Goal: Task Accomplishment & Management: Use online tool/utility

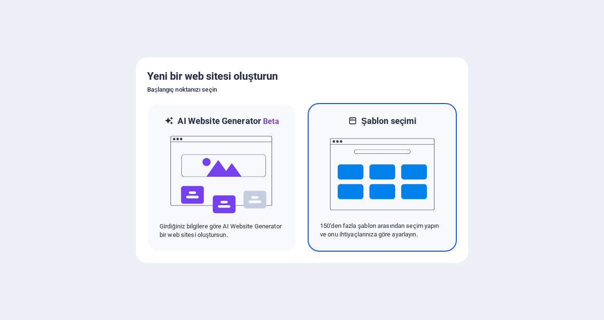
click at [393, 170] on img at bounding box center [382, 174] width 105 height 95
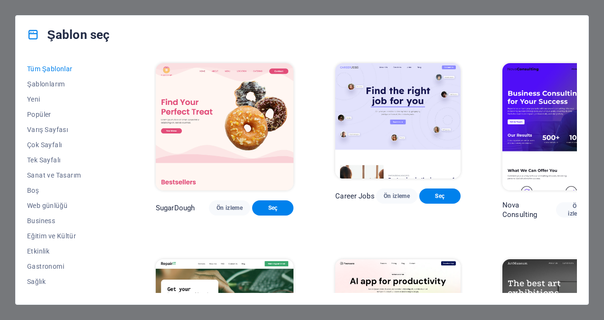
scroll to position [48, 0]
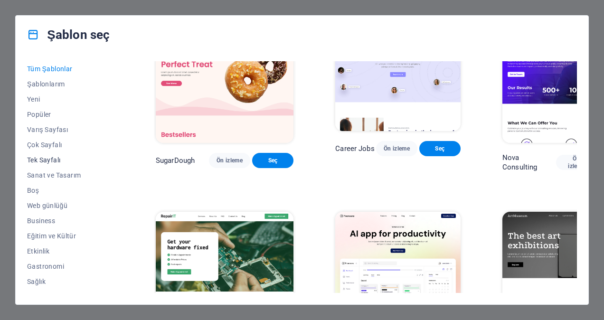
click at [39, 159] on span "Tek Sayfalı" at bounding box center [70, 160] width 87 height 8
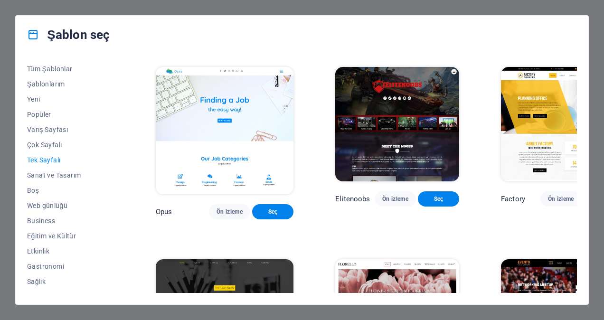
scroll to position [3326, 0]
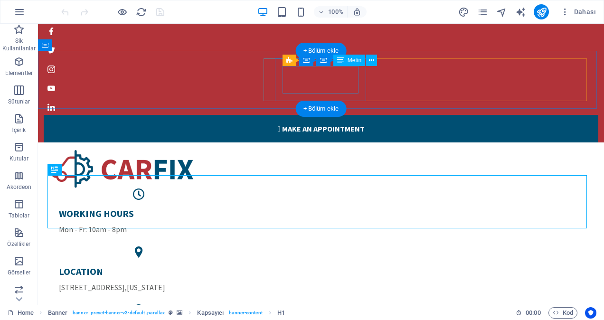
click at [219, 208] on div "WORKING HOURS Mon - Fr: 10am - 8pm" at bounding box center [139, 222] width 160 height 28
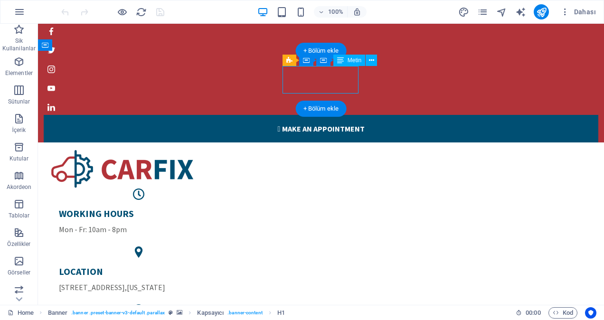
click at [219, 208] on div "WORKING HOURS Mon - Fr: 10am - 8pm" at bounding box center [139, 222] width 160 height 28
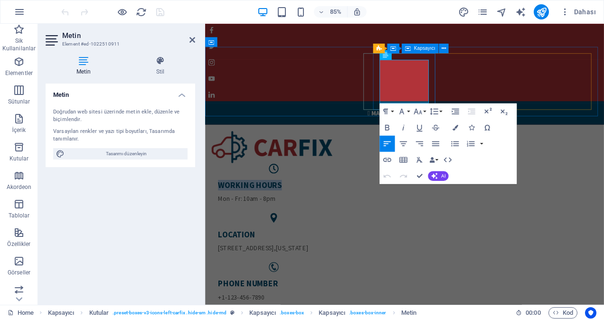
drag, startPoint x: 442, startPoint y: 86, endPoint x: 408, endPoint y: 76, distance: 35.6
click at [359, 200] on div "WORKING HOURS Mon - Fr: 10am - 8pm" at bounding box center [286, 221] width 146 height 43
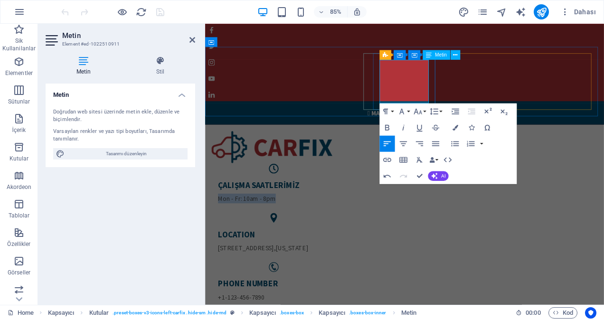
drag, startPoint x: 429, startPoint y: 113, endPoint x: 411, endPoint y: 104, distance: 20.6
click at [352, 224] on p "Mon - Fr: 10am - 8pm" at bounding box center [285, 229] width 131 height 11
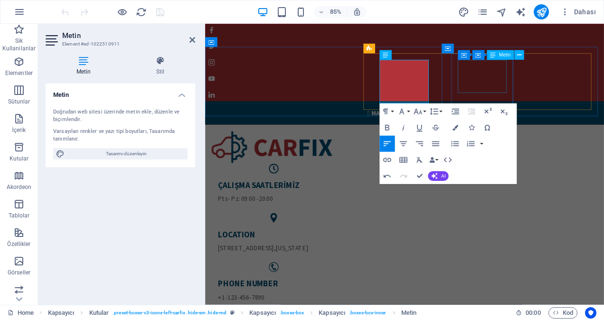
click at [352, 266] on div "LOCATION [STREET_ADDRESS][US_STATE]" at bounding box center [285, 280] width 131 height 28
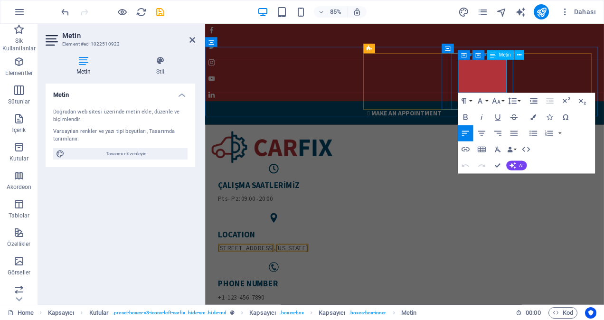
click at [352, 266] on h5 "LOCATION" at bounding box center [285, 272] width 131 height 12
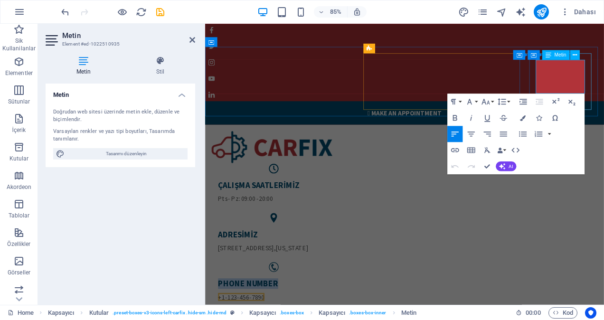
drag, startPoint x: 632, startPoint y: 85, endPoint x: 596, endPoint y: 76, distance: 36.8
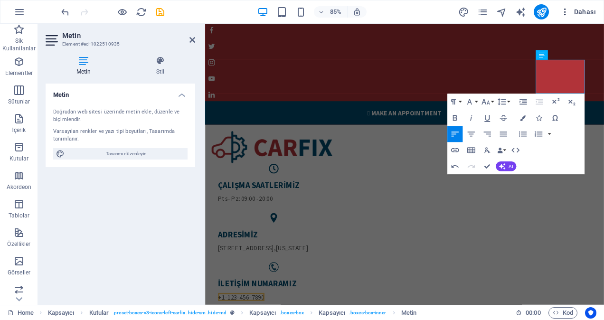
click at [566, 15] on icon "button" at bounding box center [566, 12] width 10 height 10
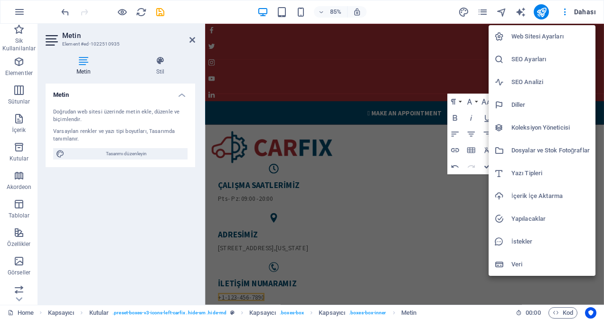
click at [539, 37] on h6 "Web Sitesi Ayarları" at bounding box center [551, 36] width 78 height 11
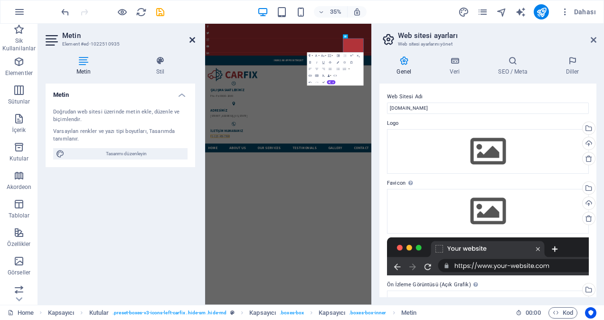
click at [195, 39] on icon at bounding box center [193, 40] width 6 height 8
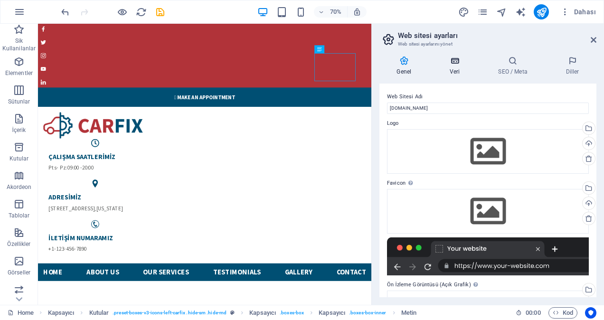
click at [457, 63] on icon at bounding box center [455, 61] width 45 height 10
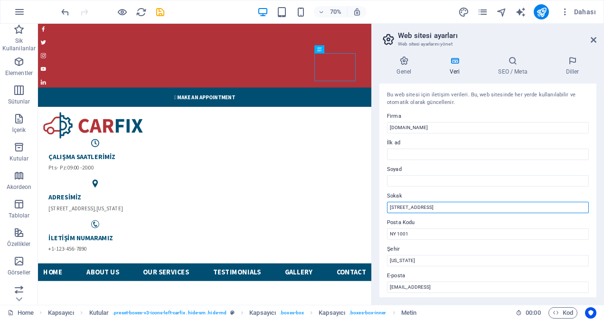
drag, startPoint x: 426, startPoint y: 205, endPoint x: 379, endPoint y: 206, distance: 47.0
click at [379, 206] on div "Genel Veri SEO / Meta Diller Web Sitesi Adı [DOMAIN_NAME] Logo Dosyaları buraya…" at bounding box center [488, 176] width 232 height 257
paste input "[PERSON_NAME] Mah.2302 Sok.2\C D:1"
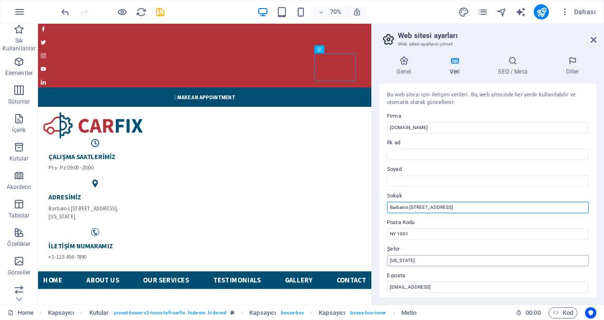
type input "Barbaros [STREET_ADDRESS]"
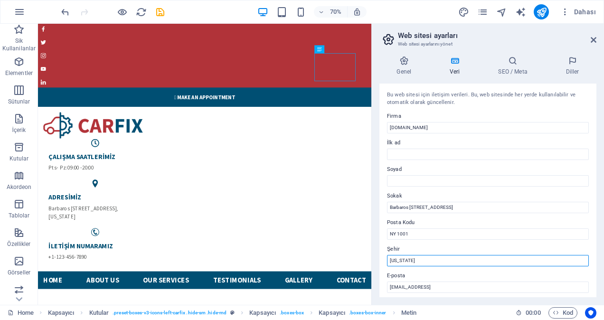
drag, startPoint x: 417, startPoint y: 261, endPoint x: 382, endPoint y: 258, distance: 34.8
click at [382, 258] on div "Bu web sitesi için iletişim verileri. Bu, web sitesinde her yerde kullanılabili…" at bounding box center [488, 191] width 217 height 214
type input "[GEOGRAPHIC_DATA]"
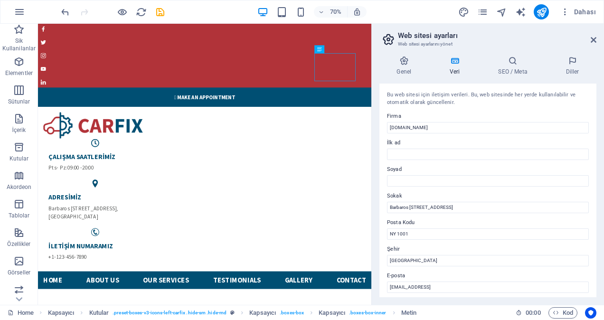
click at [376, 237] on div "Genel Veri SEO / Meta Diller Web Sitesi Adı [DOMAIN_NAME] Logo Dosyaları buraya…" at bounding box center [488, 176] width 232 height 257
drag, startPoint x: 499, startPoint y: 286, endPoint x: 384, endPoint y: 284, distance: 114.5
click at [384, 285] on div "Bu web sitesi için iletişim verileri. Bu, web sitesinde her yerde kullanılabili…" at bounding box center [488, 191] width 217 height 214
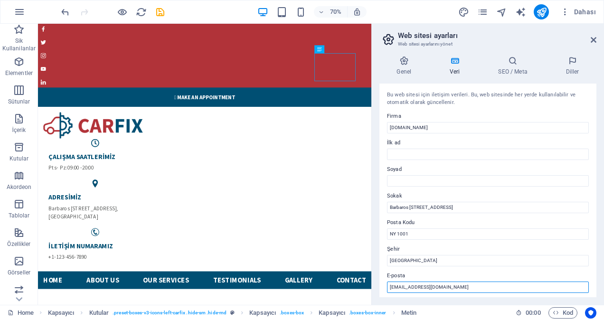
type input "[EMAIL_ADDRESS][DOMAIN_NAME]"
click at [376, 259] on div "Genel Veri SEO / Meta Diller Web Sitesi Adı [DOMAIN_NAME] Logo Dosyaları buraya…" at bounding box center [488, 176] width 232 height 257
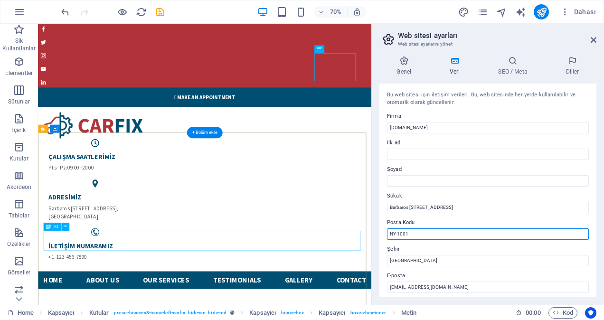
drag, startPoint x: 495, startPoint y: 331, endPoint x: 413, endPoint y: 262, distance: 106.2
drag, startPoint x: 414, startPoint y: 236, endPoint x: 385, endPoint y: 232, distance: 29.6
click at [385, 232] on div "Bu web sitesi için iletişim verileri. Bu, web sitesinde her yerde kullanılabili…" at bounding box center [488, 191] width 217 height 214
paste input "34522"
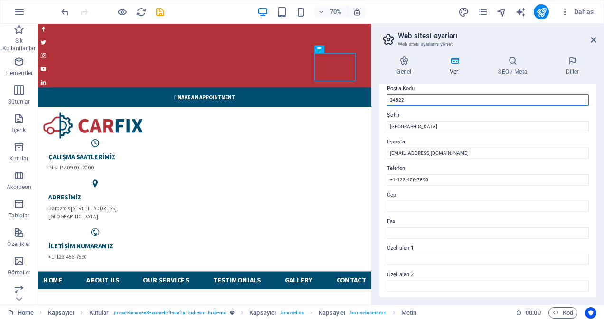
scroll to position [143, 0]
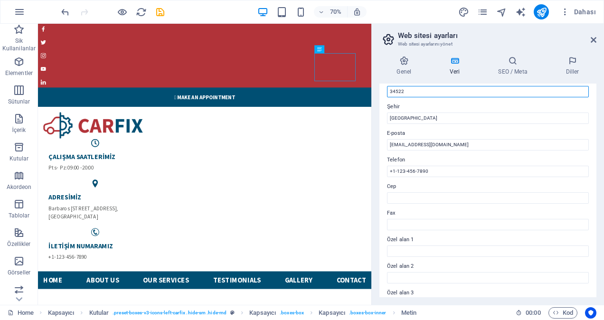
type input "34522"
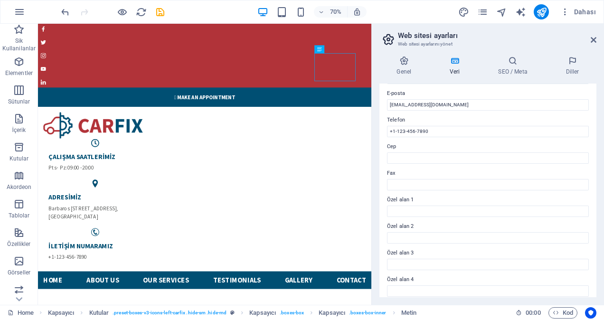
scroll to position [190, 0]
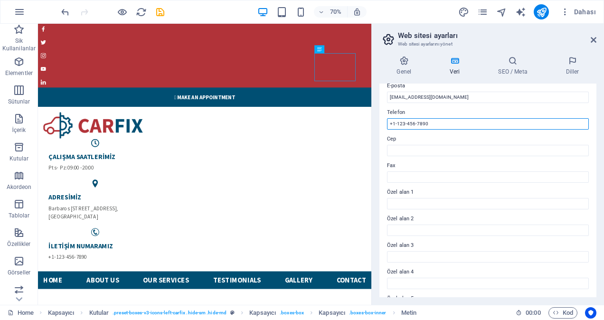
drag, startPoint x: 432, startPoint y: 124, endPoint x: 373, endPoint y: 119, distance: 59.6
click at [373, 119] on aside "Web sitesi ayarları Web sitesi ayarlarını yönet Genel Veri SEO / Meta Diller We…" at bounding box center [488, 164] width 233 height 281
paste input "212 852 17 82"
click at [390, 125] on input "212 852 17 82" at bounding box center [488, 123] width 202 height 11
type input "0212 852 17 82"
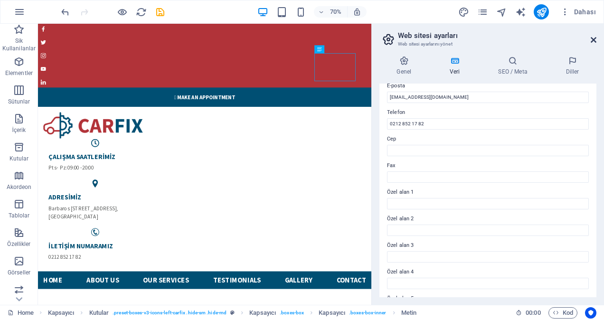
drag, startPoint x: 593, startPoint y: 39, endPoint x: 554, endPoint y: 15, distance: 45.5
click at [593, 39] on icon at bounding box center [594, 40] width 6 height 8
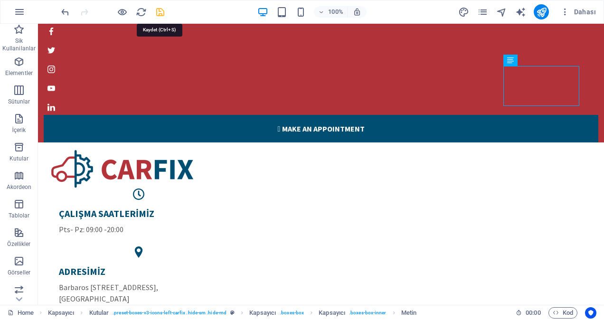
click at [160, 11] on icon "save" at bounding box center [160, 12] width 11 height 11
checkbox input "false"
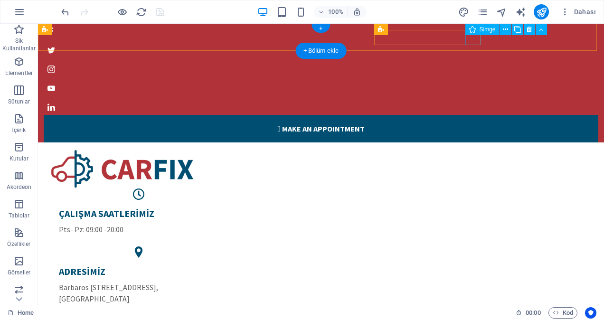
click at [470, 100] on figure at bounding box center [317, 107] width 547 height 15
click at [475, 100] on figure at bounding box center [317, 107] width 547 height 15
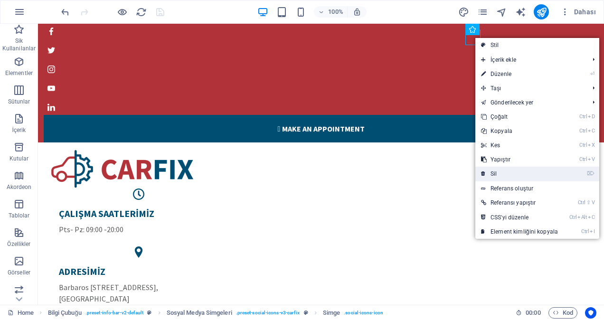
drag, startPoint x: 488, startPoint y: 170, endPoint x: 450, endPoint y: 146, distance: 44.4
click at [488, 170] on link "⌦ Sil" at bounding box center [520, 174] width 88 height 14
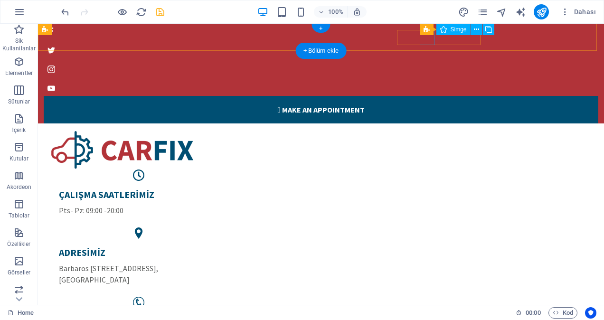
click at [428, 43] on figure at bounding box center [317, 50] width 547 height 15
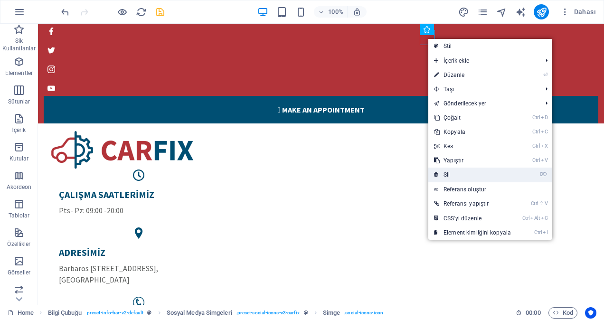
click at [450, 171] on link "⌦ Sil" at bounding box center [473, 175] width 88 height 14
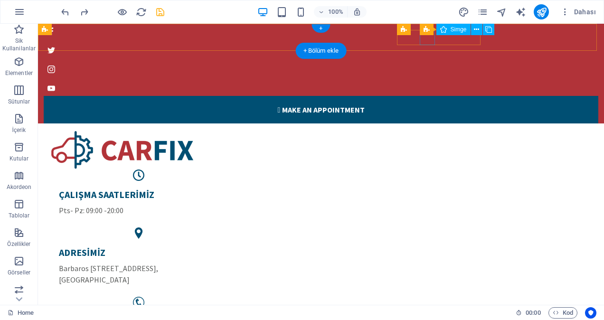
click at [426, 43] on figure at bounding box center [317, 50] width 547 height 15
select select "xMidYMid"
select select "px"
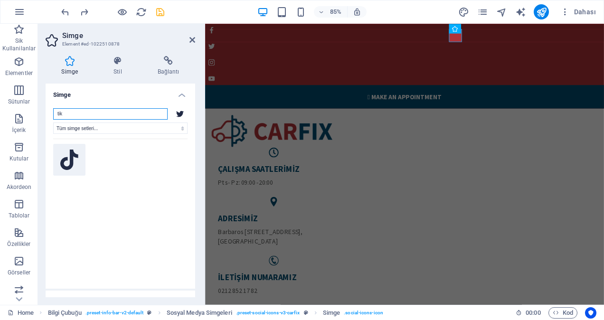
type input "tik"
click at [72, 154] on icon at bounding box center [69, 160] width 18 height 21
click at [167, 65] on icon at bounding box center [169, 61] width 54 height 10
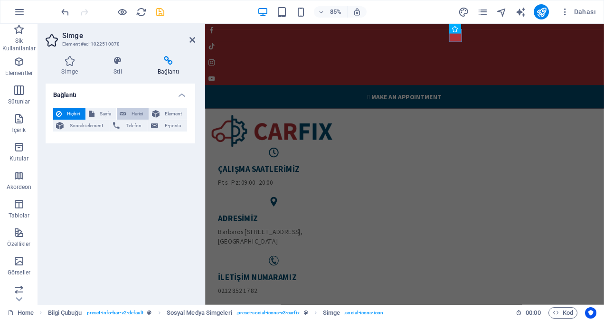
click at [131, 114] on span "Harici" at bounding box center [137, 113] width 17 height 11
select select "blank"
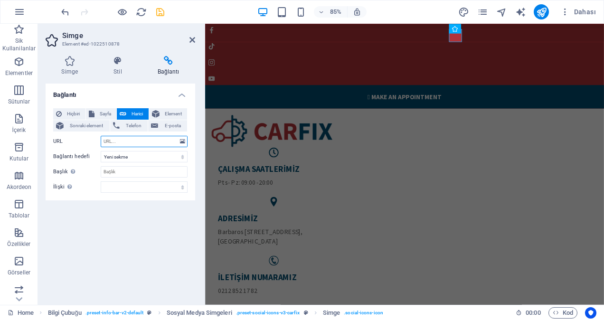
paste input "[URL][DOMAIN_NAME][DOMAIN_NAME]"
type input "[URL][DOMAIN_NAME][DOMAIN_NAME]"
click at [162, 13] on icon "save" at bounding box center [160, 12] width 11 height 11
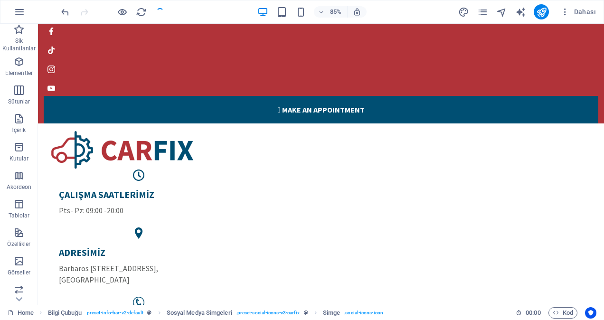
checkbox input "false"
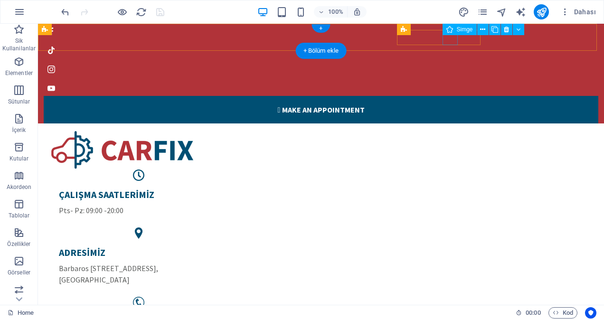
click at [451, 62] on figure at bounding box center [317, 69] width 547 height 15
select select "xMidYMid"
select select "px"
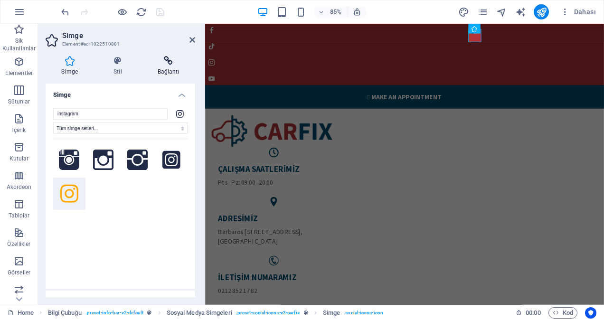
click at [167, 62] on icon at bounding box center [169, 61] width 54 height 10
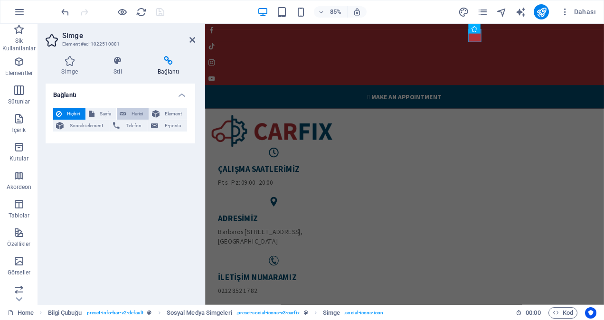
click at [130, 112] on span "Harici" at bounding box center [137, 113] width 17 height 11
select select "blank"
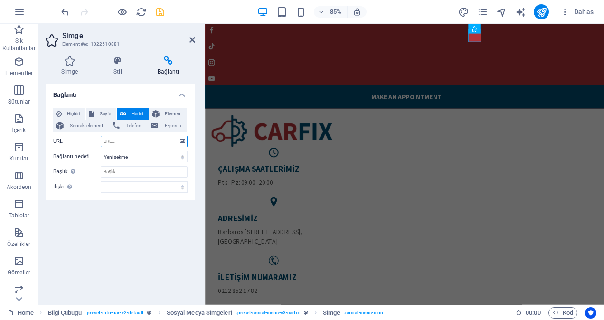
paste input "[URL][DOMAIN_NAME]"
type input "[URL][DOMAIN_NAME]"
click at [161, 13] on icon "save" at bounding box center [160, 12] width 11 height 11
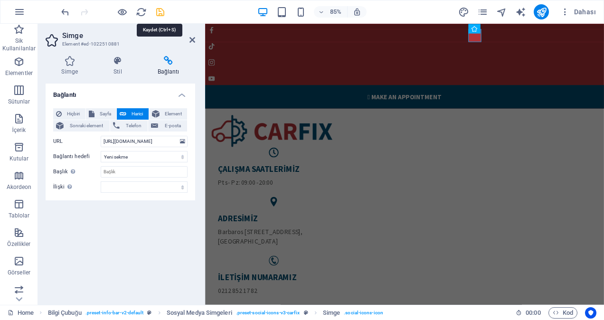
checkbox input "false"
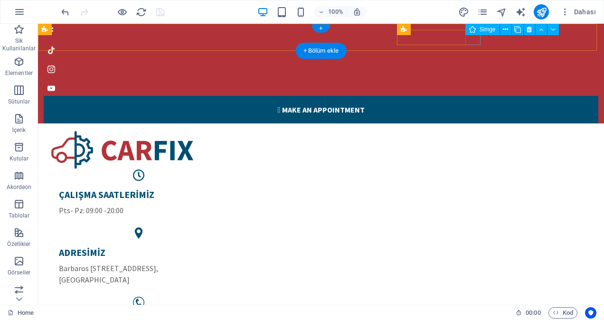
click at [473, 81] on figure at bounding box center [317, 88] width 547 height 15
click at [472, 81] on figure at bounding box center [317, 88] width 547 height 15
select select "xMidYMid"
select select "px"
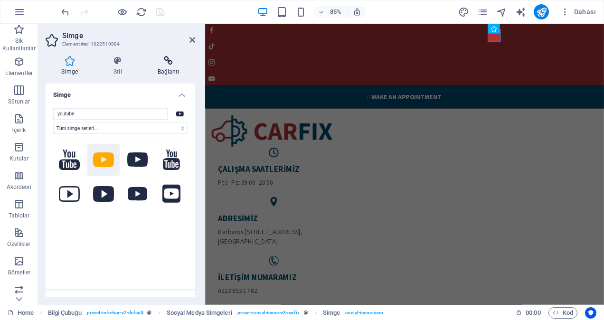
click at [173, 63] on icon at bounding box center [169, 61] width 54 height 10
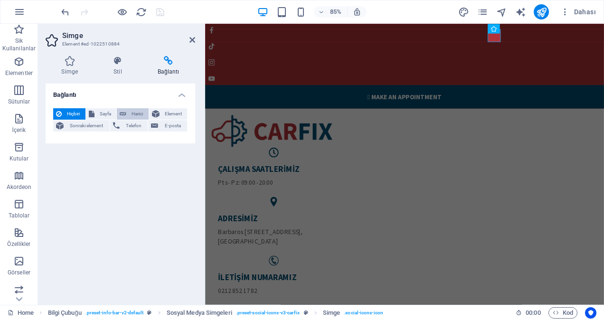
click at [137, 113] on span "Harici" at bounding box center [137, 113] width 17 height 11
select select "blank"
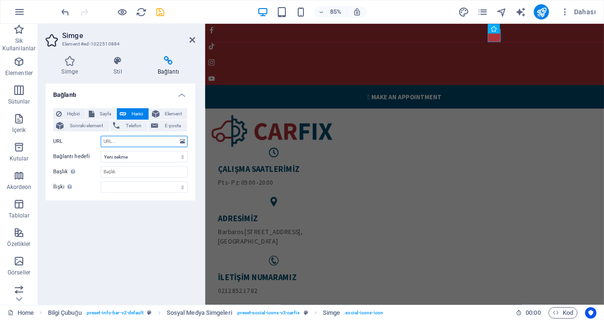
paste input "[URL][DOMAIN_NAME]"
type input "[URL][DOMAIN_NAME]"
click at [157, 9] on icon "save" at bounding box center [160, 12] width 11 height 11
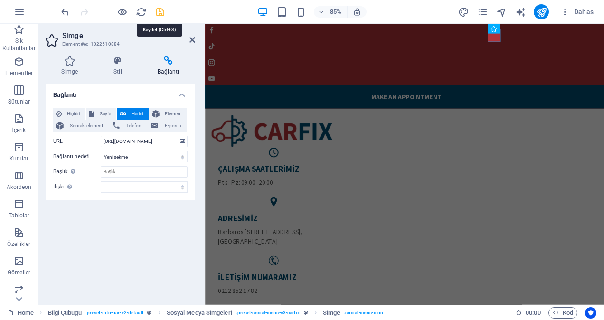
scroll to position [0, 0]
checkbox input "false"
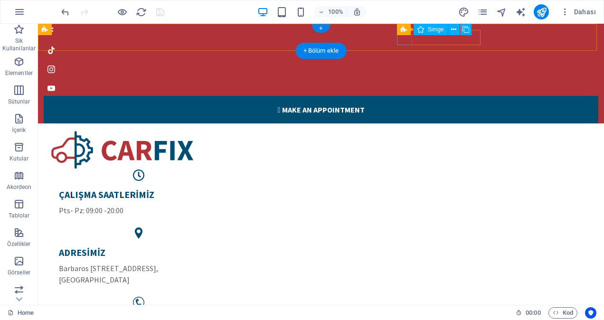
click at [403, 39] on figure at bounding box center [317, 31] width 547 height 15
select select "xMidYMid"
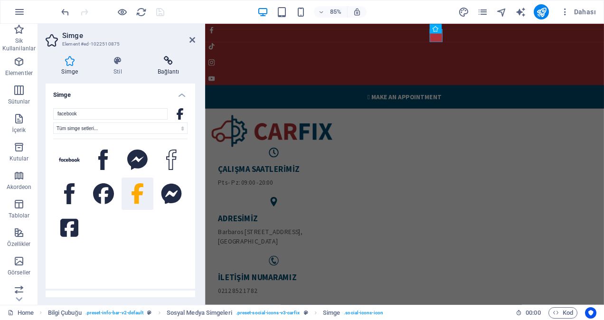
click at [167, 66] on h4 "Bağlantı" at bounding box center [169, 66] width 54 height 20
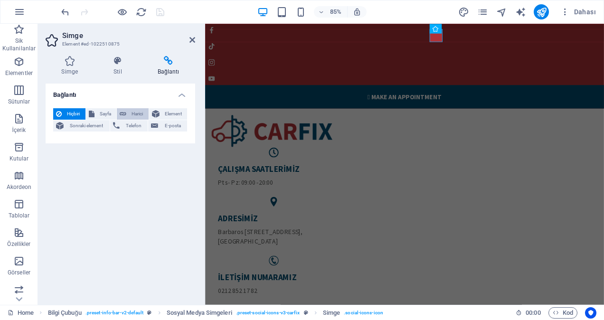
click at [136, 115] on span "Harici" at bounding box center [137, 113] width 17 height 11
select select "blank"
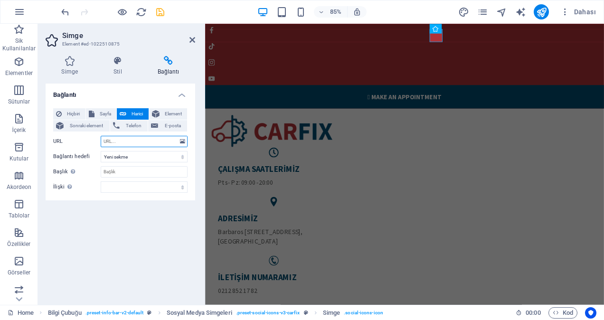
paste input "[URL][DOMAIN_NAME]"
type input "[URL][DOMAIN_NAME]"
click at [158, 13] on icon "save" at bounding box center [160, 12] width 11 height 11
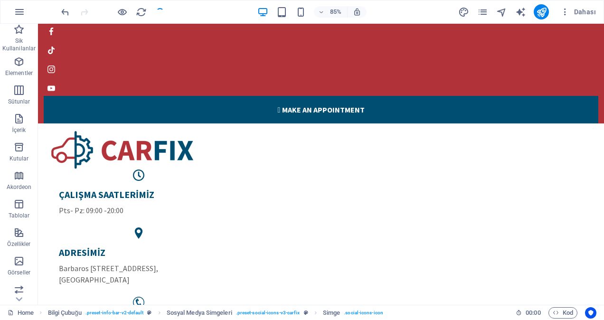
checkbox input "false"
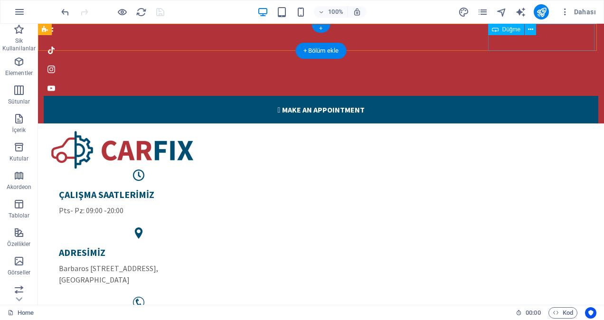
click at [526, 96] on div " Make an appointment" at bounding box center [321, 110] width 555 height 28
select select "%"
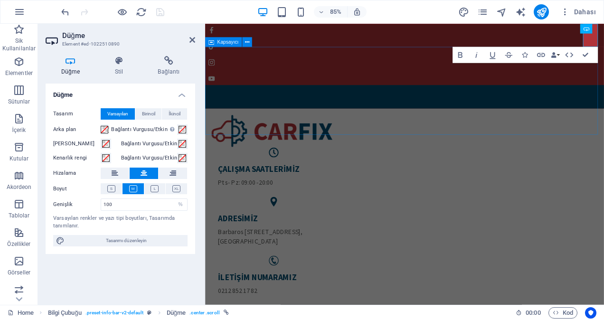
click at [370, 124] on div "ÇALIŞMA SAATLERİMİZ Pts- Pz: 09:00 -20:00 ADRESİMİZ [PERSON_NAME][STREET_ADDRES…" at bounding box center [439, 241] width 469 height 235
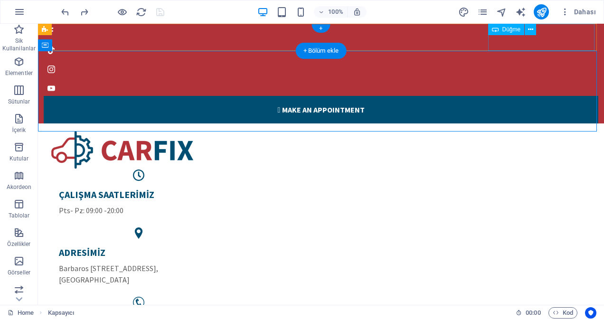
click at [553, 96] on div " Make an appointment" at bounding box center [321, 110] width 555 height 28
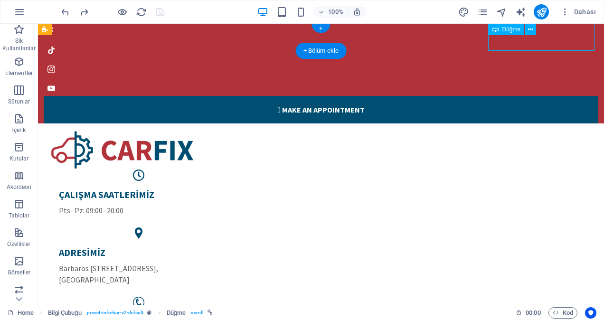
click at [553, 96] on div " Make an appointment" at bounding box center [321, 110] width 555 height 28
select select "%"
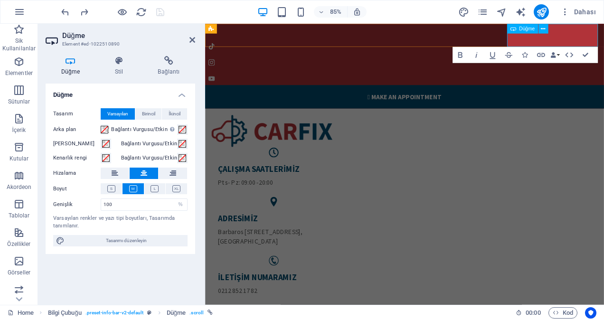
select select "DISABLED_OPTION_VALUE"
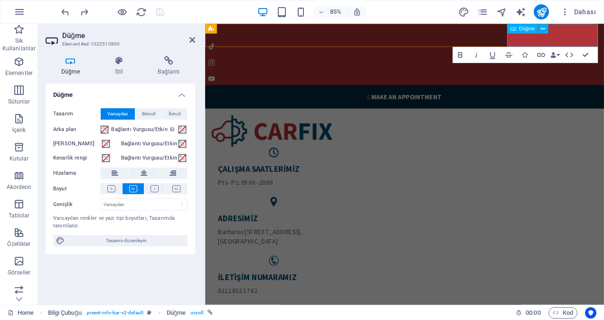
click at [604, 96] on link " Make an appointment" at bounding box center [439, 110] width 469 height 28
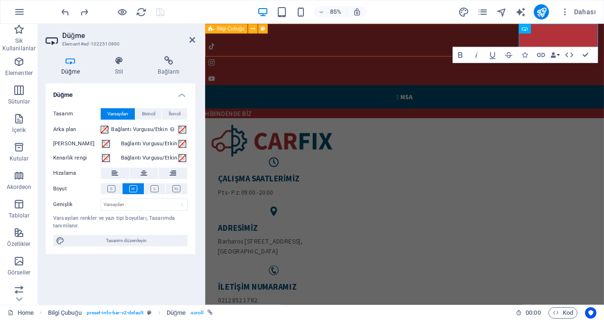
click at [423, 54] on div " MSa HİBİNDENDE BİZ" at bounding box center [439, 77] width 469 height 115
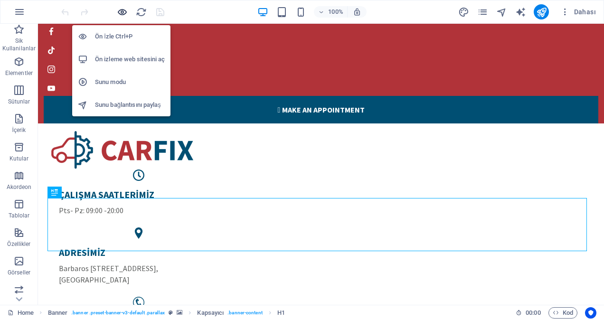
click at [123, 10] on icon "button" at bounding box center [122, 12] width 11 height 11
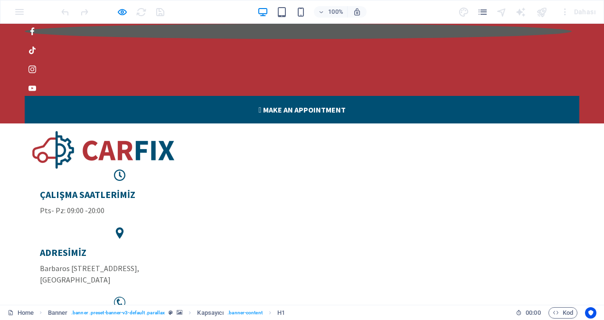
click at [34, 35] on icon at bounding box center [32, 32] width 4 height 8
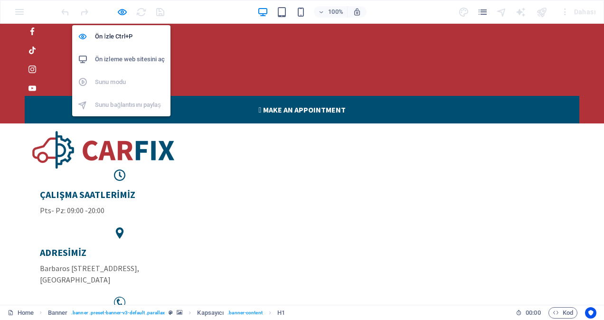
drag, startPoint x: 126, startPoint y: 12, endPoint x: 140, endPoint y: 12, distance: 13.8
click at [126, 12] on icon "button" at bounding box center [122, 12] width 11 height 11
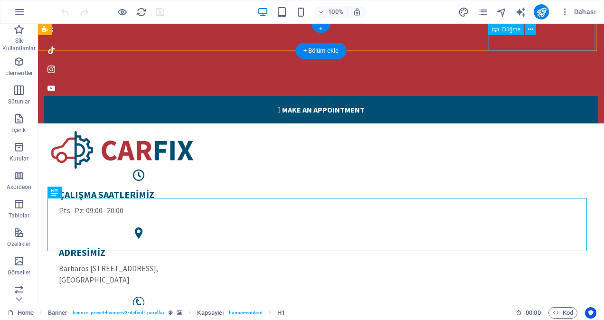
click at [523, 96] on div " Make an appointment" at bounding box center [321, 110] width 555 height 28
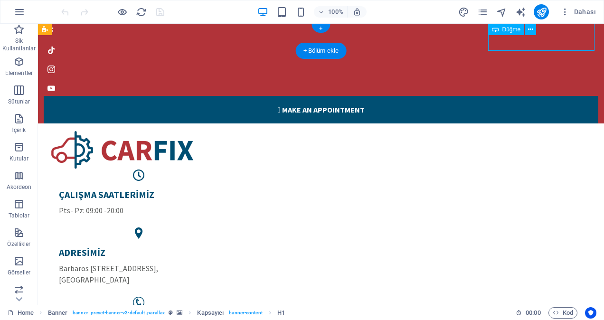
click at [523, 96] on div " Make an appointment" at bounding box center [321, 110] width 555 height 28
select select "%"
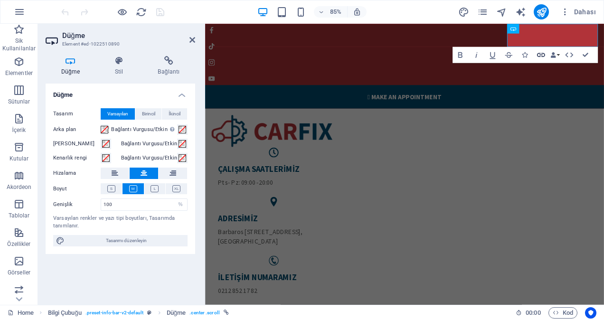
click at [539, 54] on icon "button" at bounding box center [541, 55] width 10 height 10
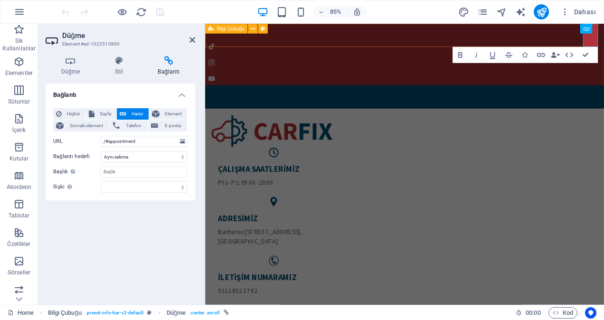
click at [431, 46] on div "​" at bounding box center [439, 72] width 469 height 104
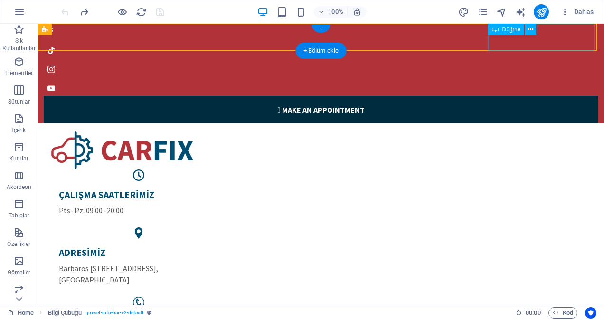
click at [564, 96] on link " Make an appointment" at bounding box center [321, 110] width 555 height 28
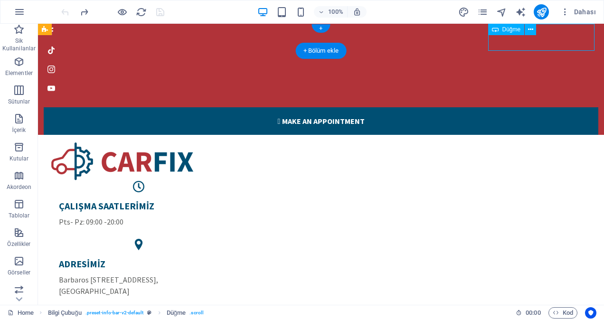
select select
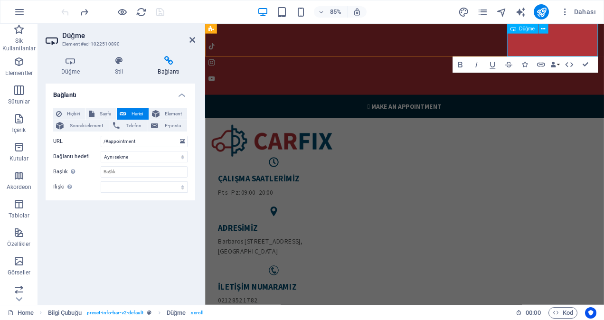
click at [604, 107] on link " Make an appointment" at bounding box center [439, 121] width 469 height 28
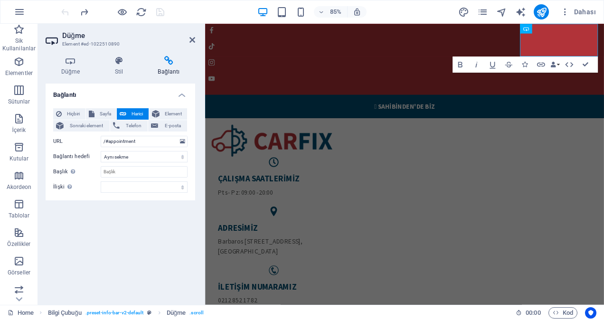
click at [128, 10] on div at bounding box center [112, 11] width 106 height 15
click at [194, 41] on icon at bounding box center [193, 40] width 6 height 8
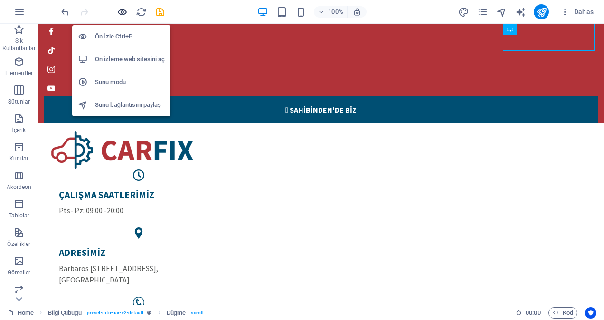
click at [121, 14] on icon "button" at bounding box center [122, 12] width 11 height 11
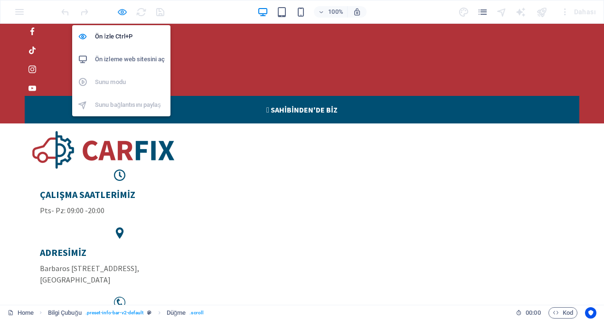
click at [121, 10] on icon "button" at bounding box center [122, 12] width 11 height 11
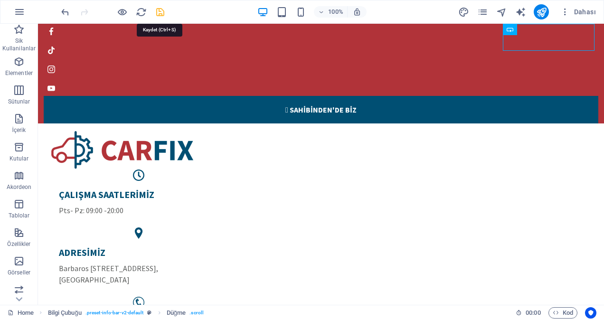
click at [164, 13] on icon "save" at bounding box center [160, 12] width 11 height 11
checkbox input "false"
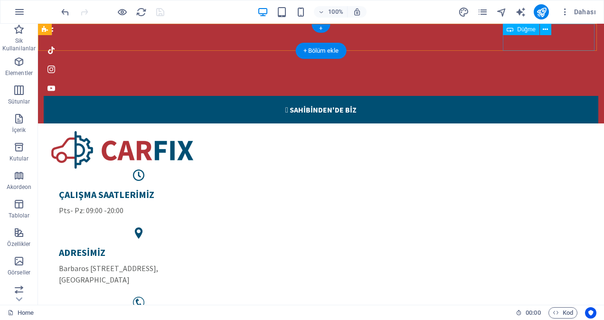
click at [554, 96] on div "​ ​  SaHİBİNDEN'DE BİZ" at bounding box center [321, 110] width 555 height 28
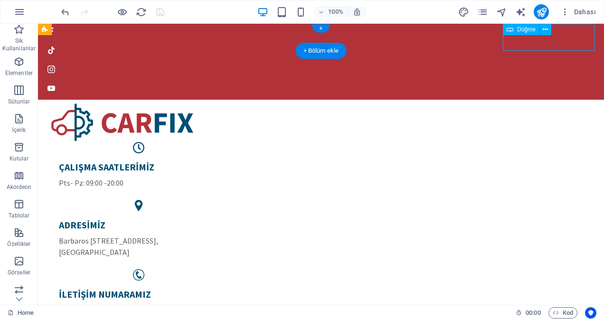
select select
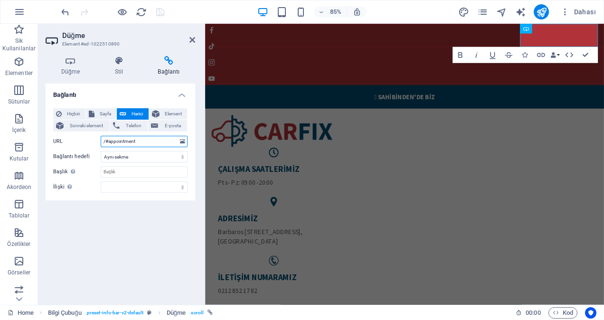
drag, startPoint x: 149, startPoint y: 139, endPoint x: 86, endPoint y: 134, distance: 63.3
click at [86, 134] on div "Hiçbiri Sayfa Harici Element Sonraki element Telefon E-posta Sayfa Home Subpage…" at bounding box center [120, 150] width 134 height 85
paste input "https://grgrupemlakdanismanlik.sahibinden.com/"
type input "https://grgrupemlakdanismanlik.sahibinden.com/"
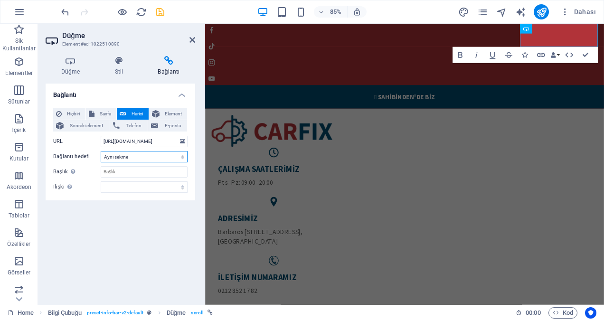
click at [131, 161] on select "Yeni sekme Aynı sekme Kaplama" at bounding box center [144, 156] width 87 height 11
select select "blank"
click at [101, 151] on select "Yeni sekme Aynı sekme Kaplama" at bounding box center [144, 156] width 87 height 11
click at [158, 10] on icon "save" at bounding box center [160, 12] width 11 height 11
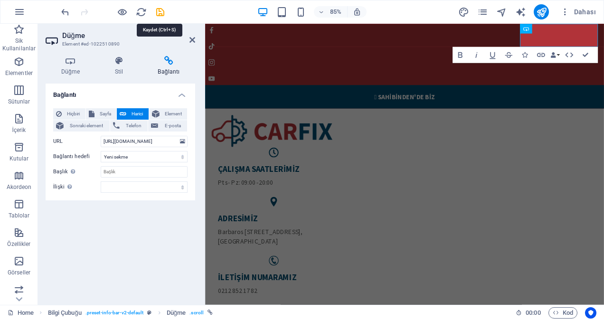
checkbox input "false"
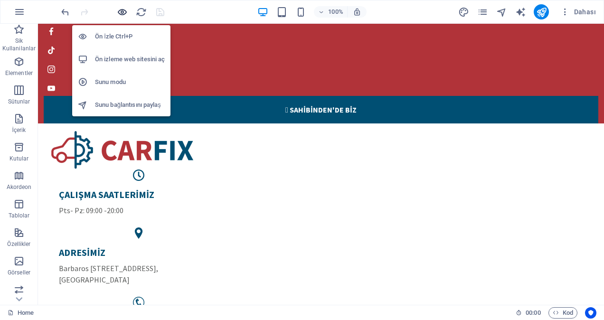
click at [120, 11] on icon "button" at bounding box center [122, 12] width 11 height 11
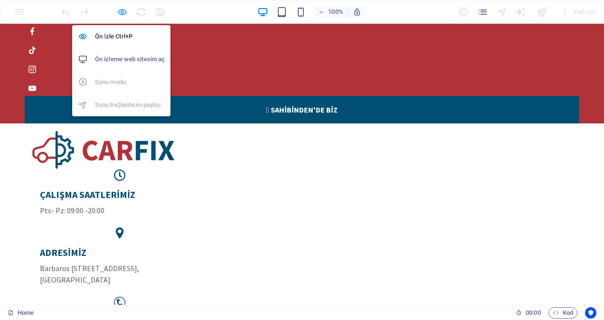
click at [123, 10] on icon "button" at bounding box center [122, 12] width 11 height 11
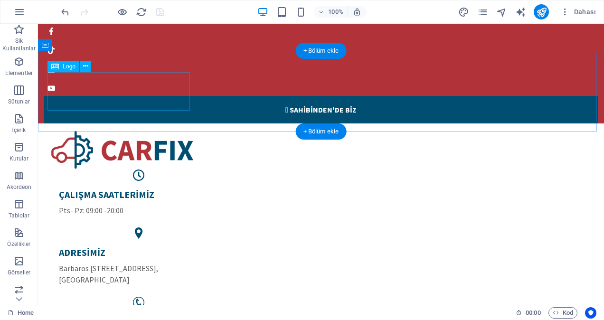
click at [137, 131] on div at bounding box center [321, 150] width 540 height 38
select select "px"
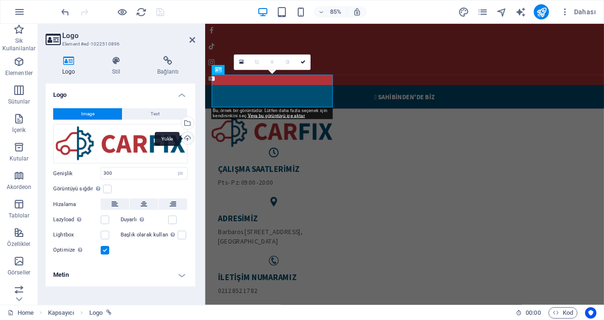
click at [188, 138] on div "Yükle" at bounding box center [187, 139] width 14 height 14
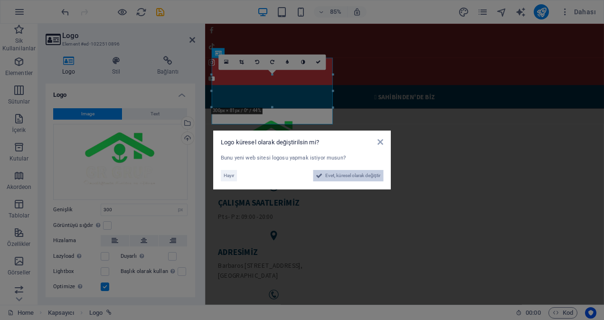
click at [354, 175] on span "Evet, küresel olarak değiştir" at bounding box center [352, 175] width 55 height 11
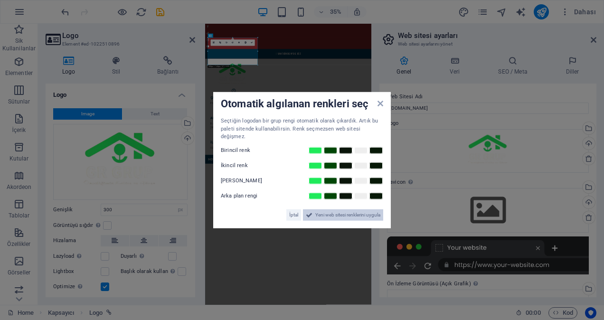
drag, startPoint x: 343, startPoint y: 210, endPoint x: 387, endPoint y: 525, distance: 318.1
click at [343, 210] on span "Yeni web sitesi renklerini uygula" at bounding box center [347, 214] width 65 height 11
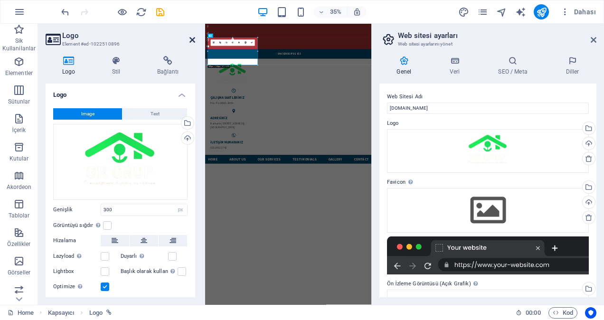
click at [192, 38] on icon at bounding box center [193, 40] width 6 height 8
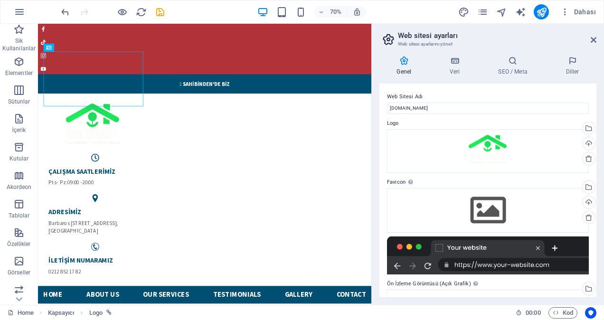
click at [590, 38] on h2 "Web sitesi ayarları" at bounding box center [497, 35] width 199 height 9
click at [594, 40] on icon at bounding box center [594, 40] width 6 height 8
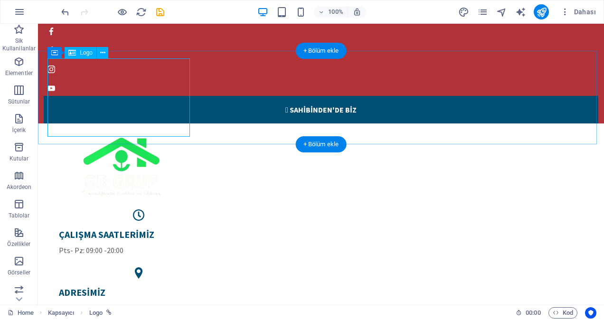
click at [154, 131] on div at bounding box center [321, 170] width 540 height 78
select select "px"
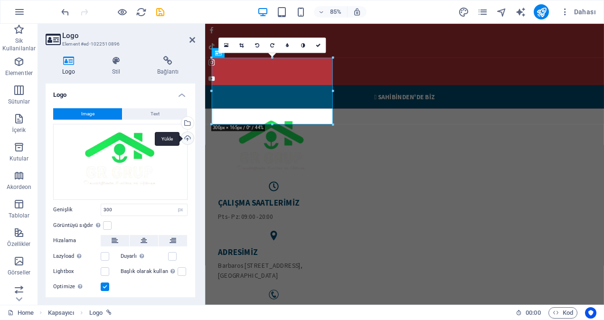
click at [188, 135] on div "Yükle" at bounding box center [187, 139] width 14 height 14
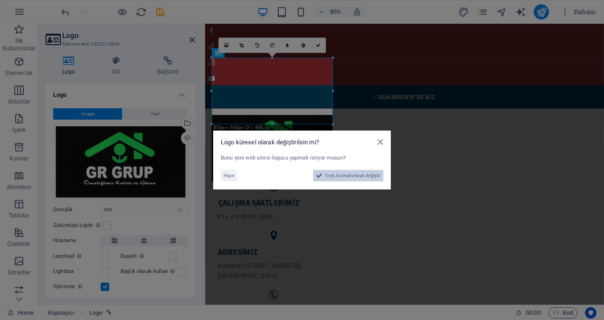
click at [353, 179] on span "Evet, küresel olarak değiştir" at bounding box center [352, 175] width 55 height 11
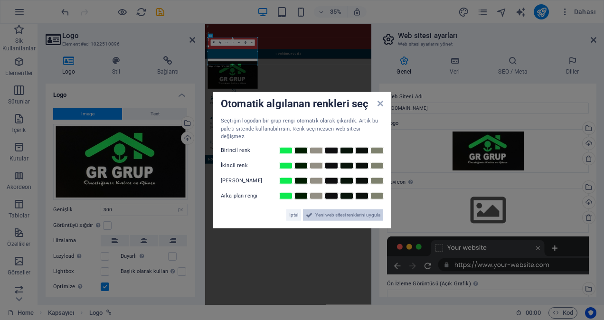
click at [371, 210] on span "Yeni web sitesi renklerini uygula" at bounding box center [347, 214] width 65 height 11
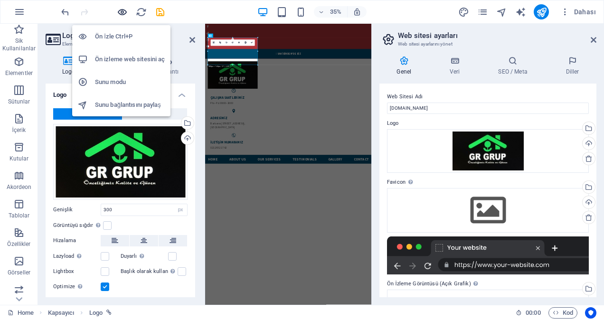
click at [123, 13] on icon "button" at bounding box center [122, 12] width 11 height 11
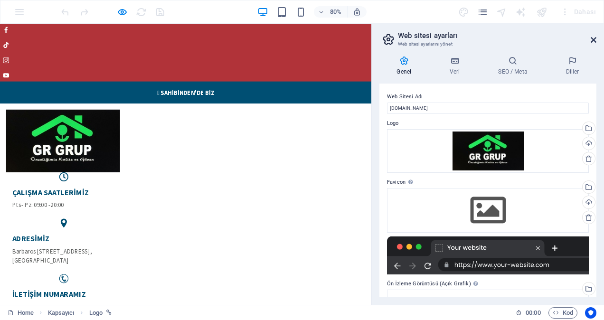
click at [595, 37] on icon at bounding box center [594, 40] width 6 height 8
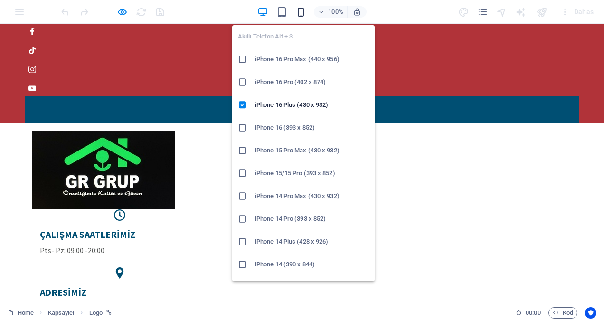
click at [302, 13] on icon "button" at bounding box center [301, 12] width 11 height 11
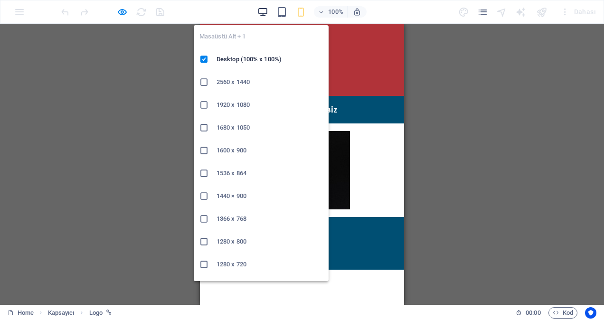
click at [261, 14] on icon "button" at bounding box center [263, 12] width 11 height 11
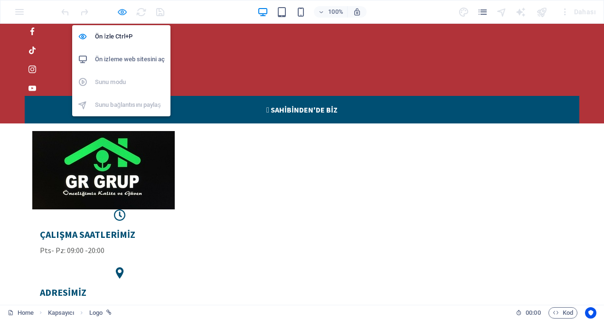
click at [122, 10] on icon "button" at bounding box center [122, 12] width 11 height 11
select select "px"
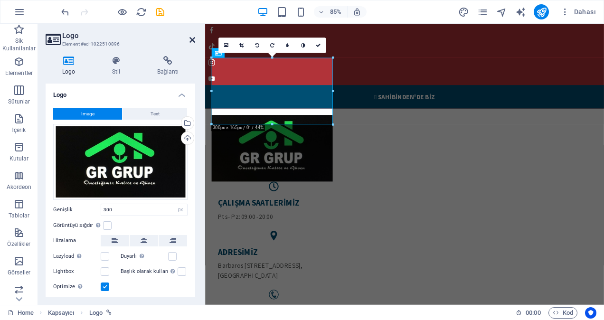
click at [191, 37] on icon at bounding box center [193, 40] width 6 height 8
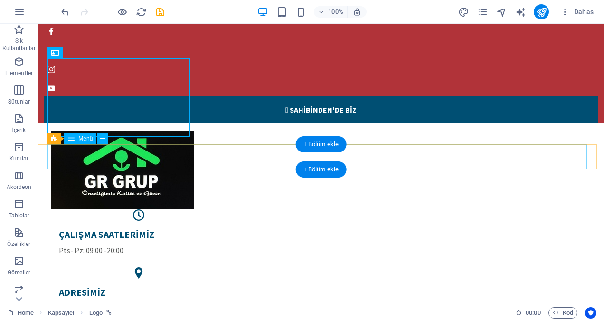
select select
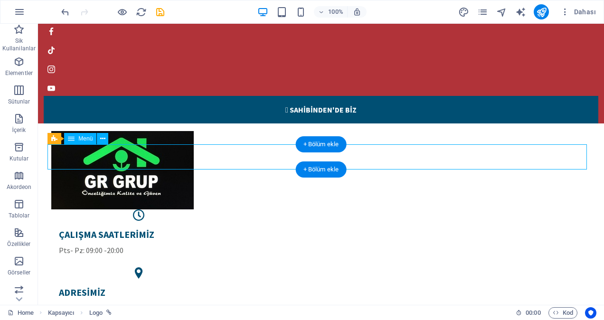
select select
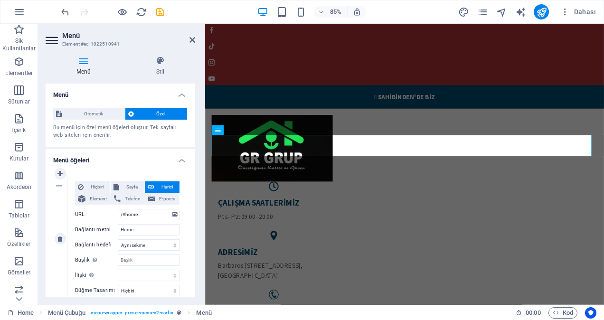
scroll to position [48, 0]
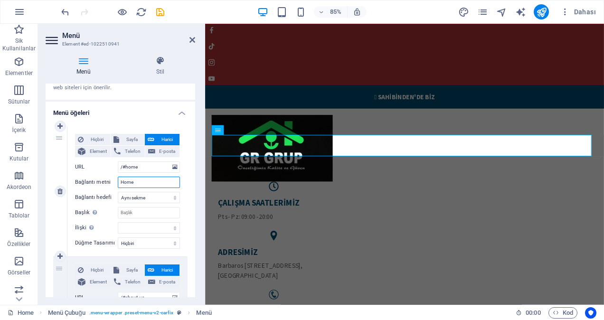
drag, startPoint x: 144, startPoint y: 184, endPoint x: 121, endPoint y: 182, distance: 23.8
click at [121, 182] on input "Home" at bounding box center [149, 182] width 62 height 11
type input "ANASAYFA"
select select
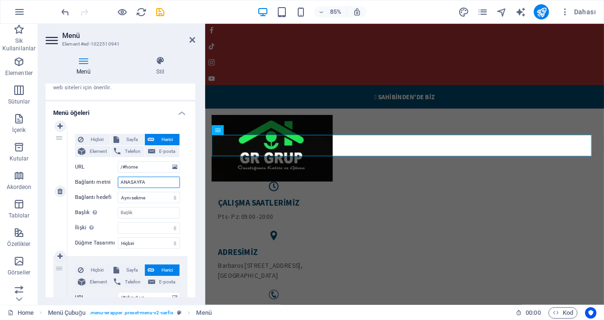
select select
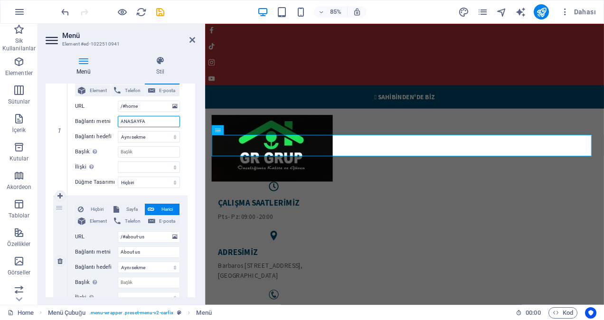
scroll to position [143, 0]
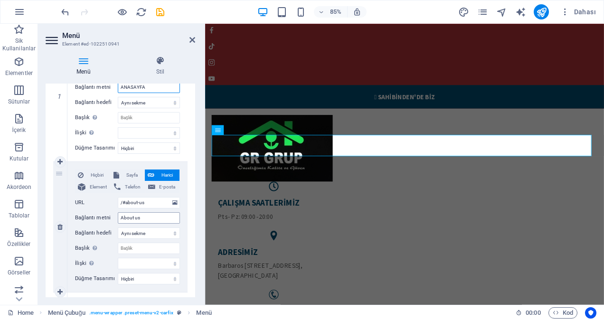
type input "ANASAYFA"
drag, startPoint x: 134, startPoint y: 218, endPoint x: 103, endPoint y: 212, distance: 31.8
click at [103, 212] on div "Bağlantı metni About us" at bounding box center [127, 217] width 105 height 11
type input "HAKKIMIZDA"
select select
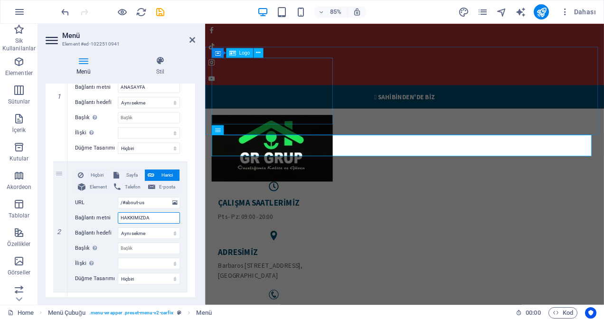
select select
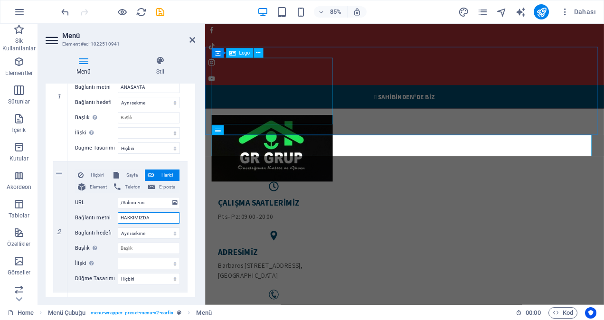
type input "HAKKIMIZDA"
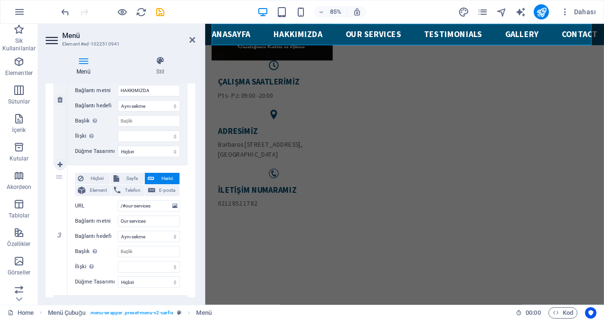
scroll to position [285, 0]
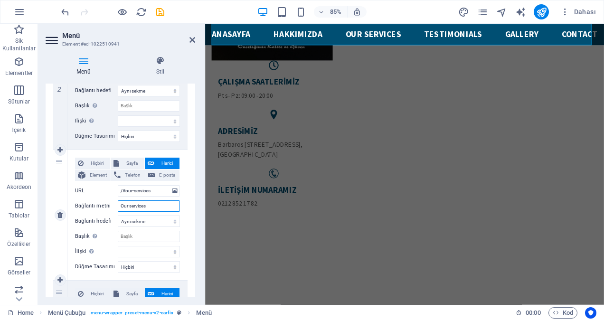
drag, startPoint x: 156, startPoint y: 207, endPoint x: 105, endPoint y: 206, distance: 51.3
click at [105, 206] on div "Bağlantı metni Our services" at bounding box center [127, 206] width 105 height 11
type input "HİZMETLERİMİZ"
select select
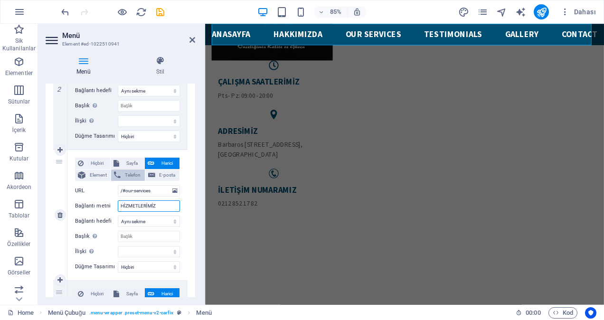
select select
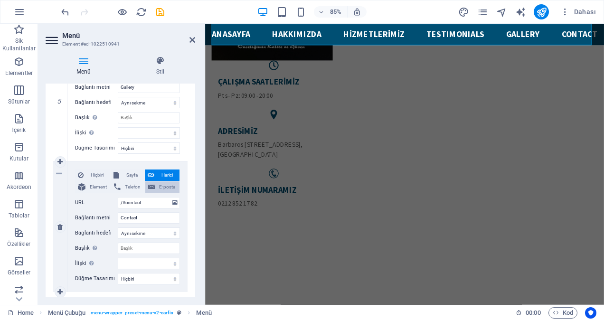
scroll to position [686, 0]
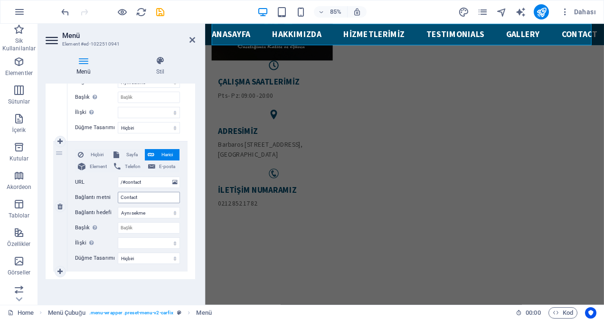
type input "HİZMETLERİMİZ"
drag, startPoint x: 145, startPoint y: 195, endPoint x: 111, endPoint y: 195, distance: 33.7
click at [111, 195] on div "Bağlantı metni Contact" at bounding box center [127, 197] width 105 height 11
type input "İLETİŞİM"
select select
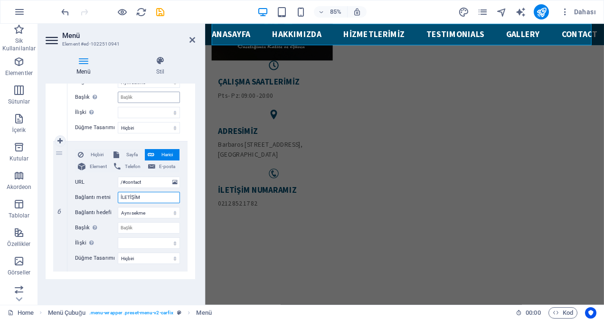
select select
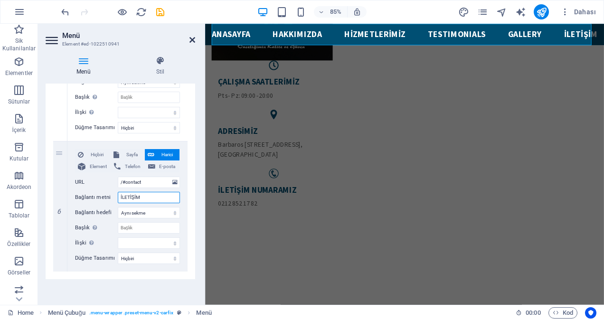
type input "İLETİŞİM"
click at [191, 38] on icon at bounding box center [193, 40] width 6 height 8
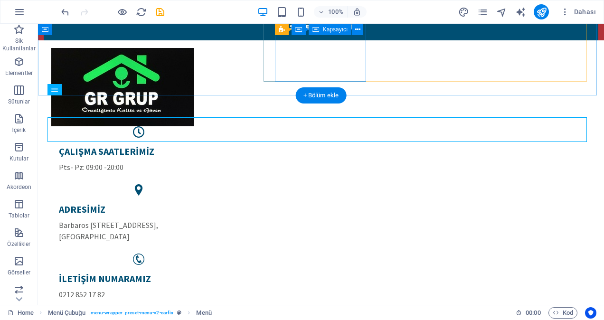
scroll to position [48, 0]
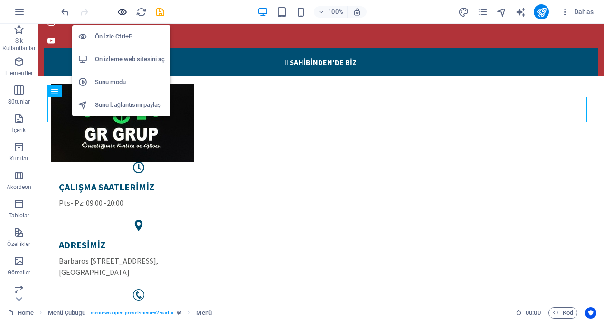
click at [124, 11] on icon "button" at bounding box center [122, 12] width 11 height 11
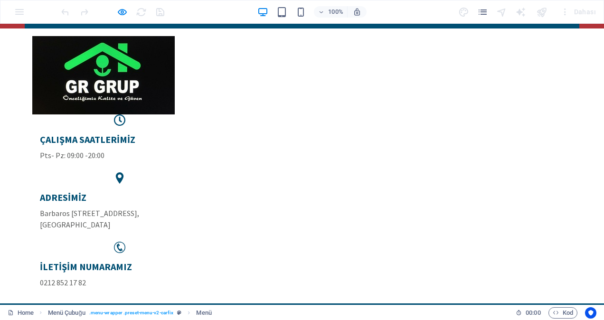
scroll to position [0, 0]
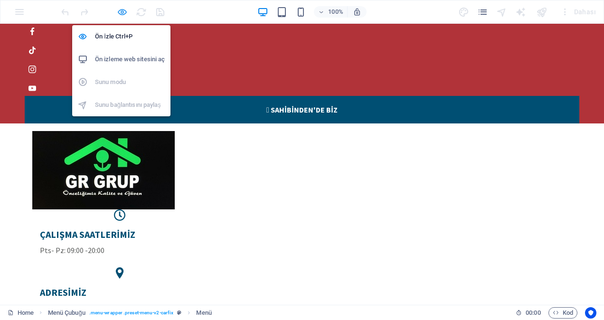
click at [124, 9] on icon "button" at bounding box center [122, 12] width 11 height 11
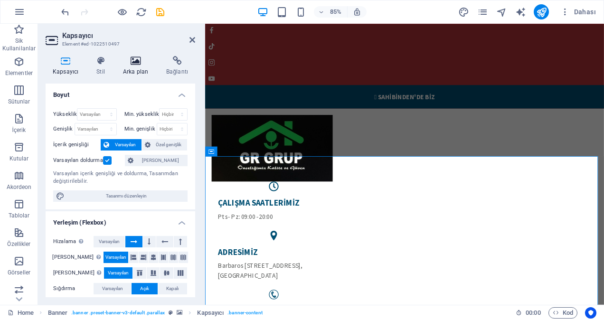
click at [141, 65] on icon at bounding box center [135, 61] width 39 height 10
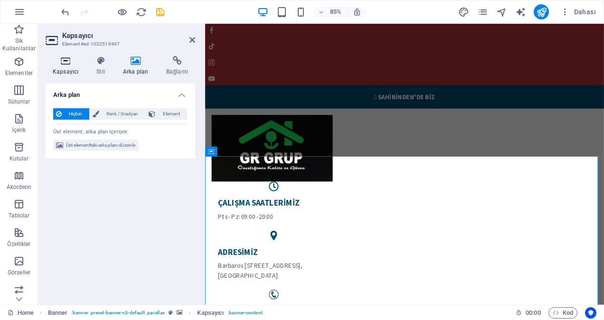
click at [70, 62] on icon at bounding box center [66, 61] width 40 height 10
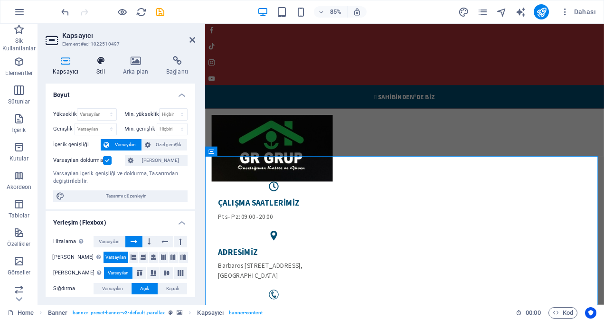
click at [101, 61] on icon at bounding box center [100, 61] width 23 height 10
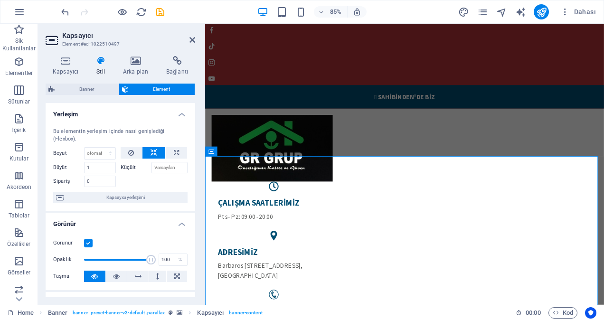
click at [100, 86] on span "Banner" at bounding box center [86, 89] width 58 height 11
select select "ms"
select select "s"
select select "progressive"
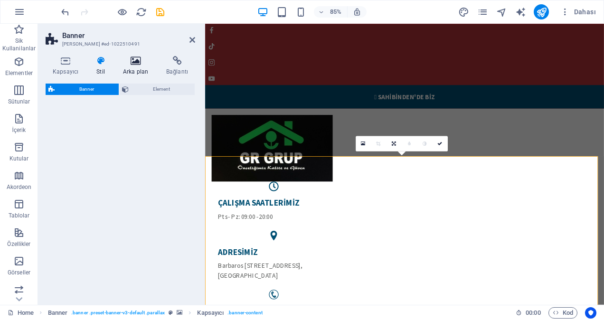
click at [144, 67] on h4 "Arka plan" at bounding box center [137, 66] width 43 height 20
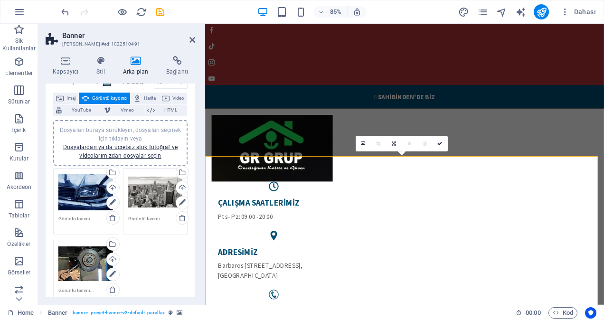
scroll to position [95, 0]
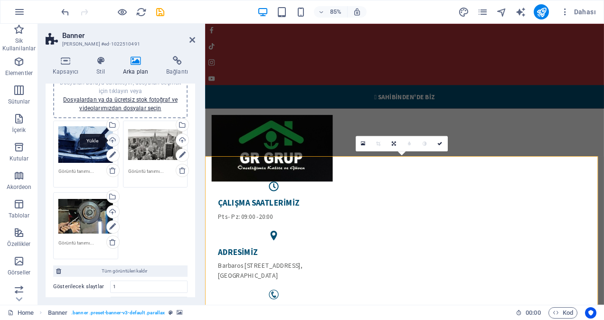
click at [112, 141] on div "Yükle" at bounding box center [112, 141] width 14 height 14
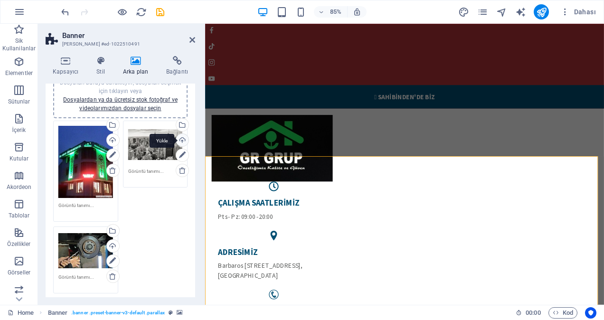
click at [182, 142] on div "Yükle" at bounding box center [181, 141] width 14 height 14
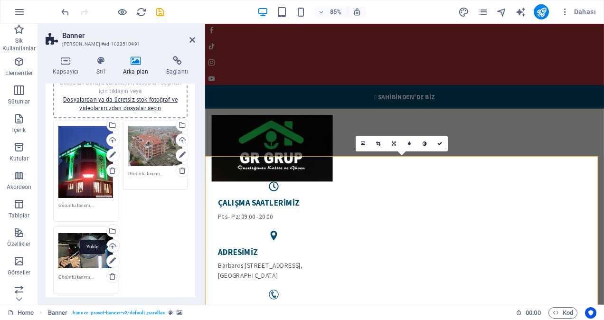
click at [115, 242] on div "Yükle" at bounding box center [112, 247] width 14 height 14
click at [114, 241] on div "Yükle" at bounding box center [112, 247] width 14 height 14
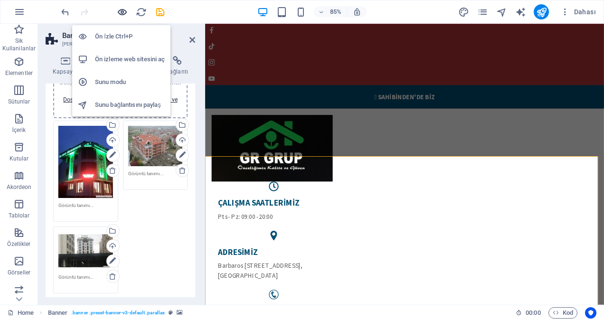
click at [124, 10] on icon "button" at bounding box center [122, 12] width 11 height 11
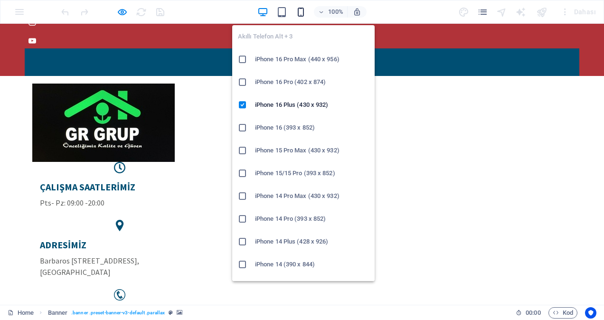
click at [299, 9] on icon "button" at bounding box center [301, 12] width 11 height 11
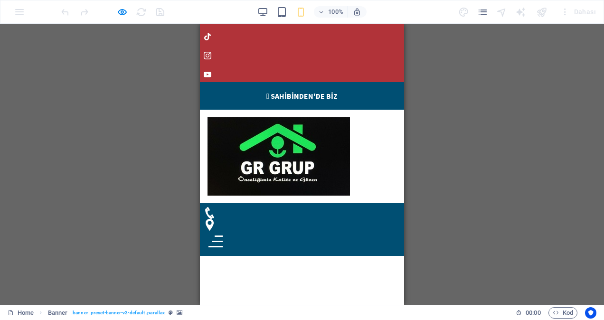
scroll to position [0, 0]
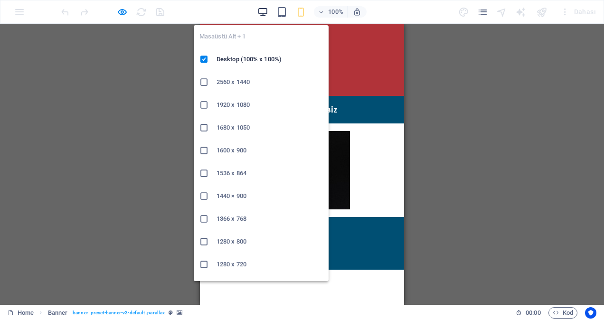
click at [264, 8] on icon "button" at bounding box center [263, 12] width 11 height 11
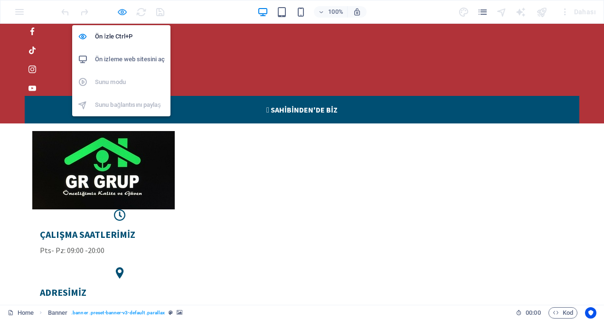
click at [124, 10] on icon "button" at bounding box center [122, 12] width 11 height 11
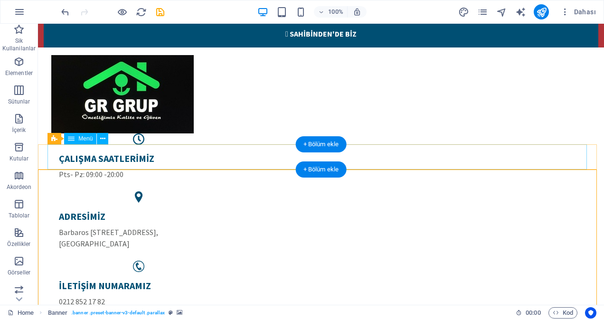
scroll to position [95, 0]
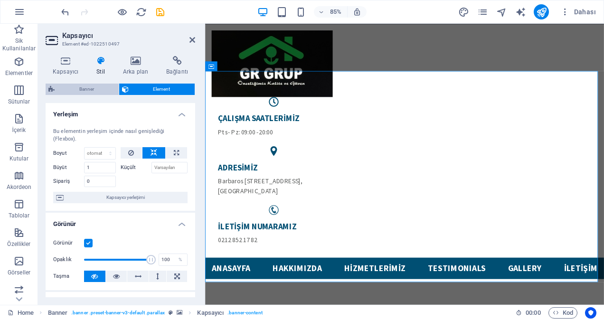
click at [91, 86] on span "Banner" at bounding box center [86, 89] width 58 height 11
select select "ms"
select select "s"
select select "progressive"
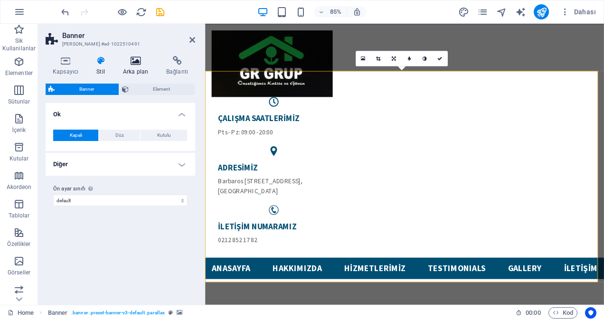
click at [138, 68] on h4 "Arka plan" at bounding box center [137, 66] width 43 height 20
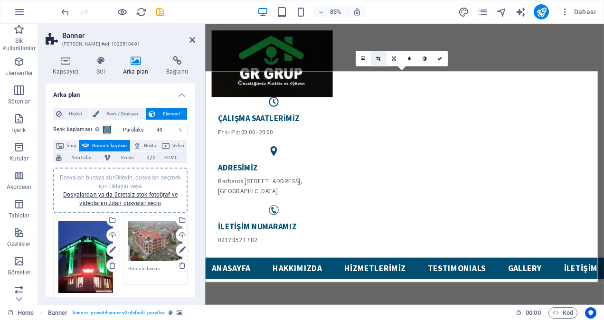
click at [379, 58] on icon at bounding box center [378, 58] width 4 height 5
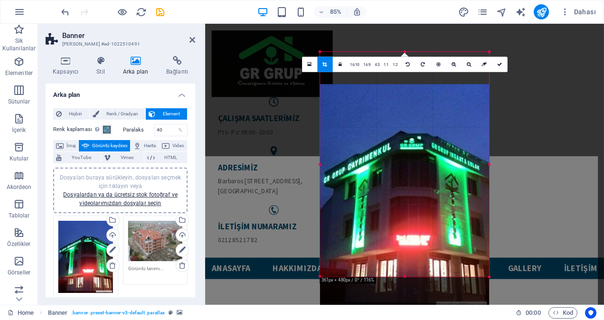
drag, startPoint x: 392, startPoint y: 119, endPoint x: 393, endPoint y: 157, distance: 38.0
click at [393, 157] on div at bounding box center [404, 196] width 169 height 225
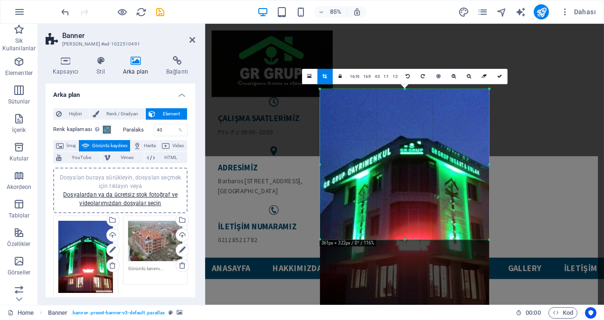
drag, startPoint x: 406, startPoint y: 259, endPoint x: 408, endPoint y: 190, distance: 68.9
click at [408, 190] on div "180 170 160 150 140 130 120 110 100 90 80 70 60 50 40 30 20 10 0 -10 -20 -30 -4…" at bounding box center [404, 164] width 169 height 151
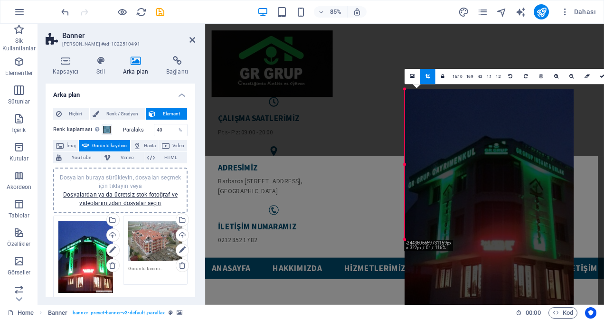
click at [306, 239] on div "Mevcut içeriği değiştirmek için buraya sürükleyin. Yeni bir element oluşturmak …" at bounding box center [404, 164] width 399 height 281
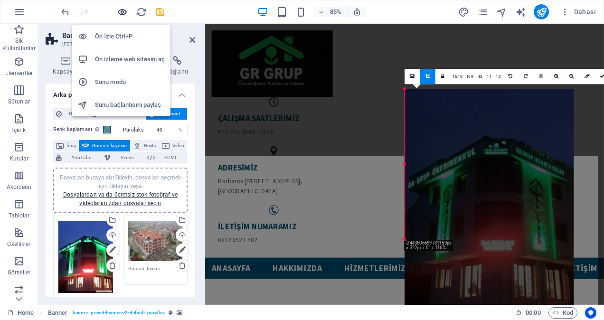
click at [121, 12] on icon "button" at bounding box center [122, 12] width 11 height 11
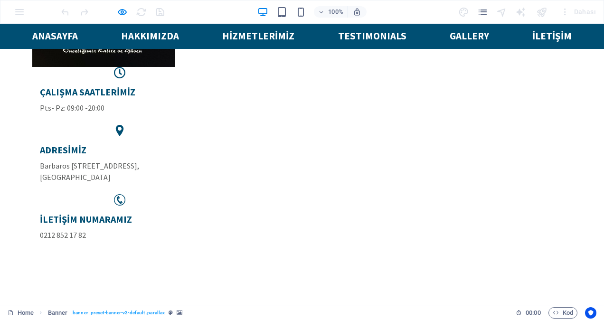
scroll to position [238, 0]
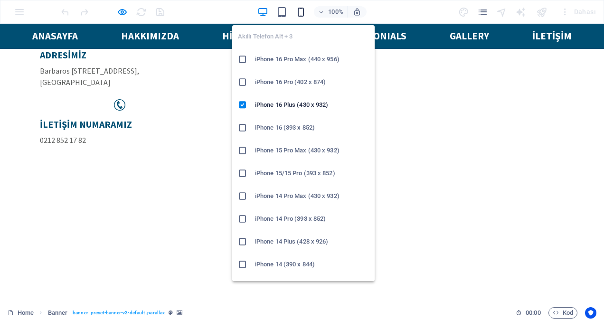
click at [303, 13] on icon "button" at bounding box center [301, 12] width 11 height 11
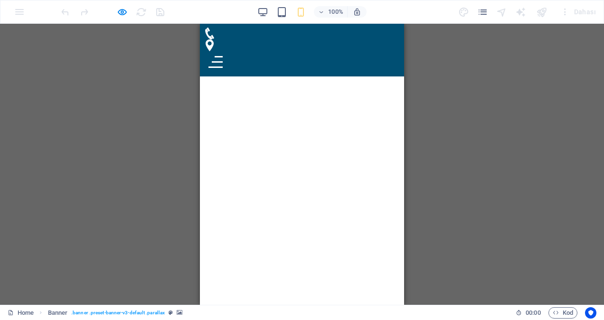
scroll to position [95, 0]
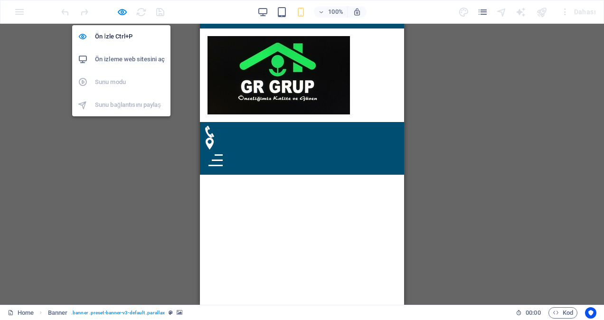
drag, startPoint x: 122, startPoint y: 10, endPoint x: 133, endPoint y: 13, distance: 11.8
click at [122, 10] on icon "button" at bounding box center [122, 12] width 11 height 11
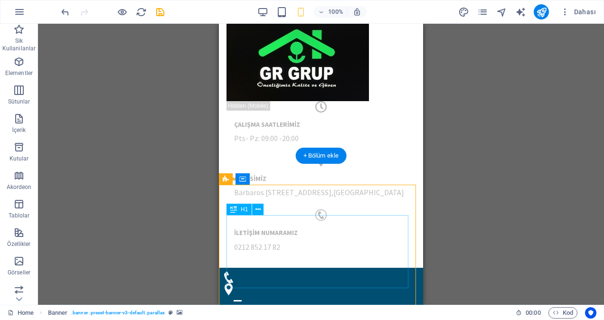
scroll to position [238, 0]
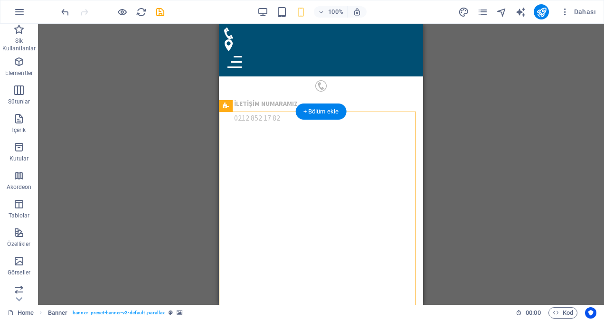
select select "ms"
select select "s"
select select "progressive"
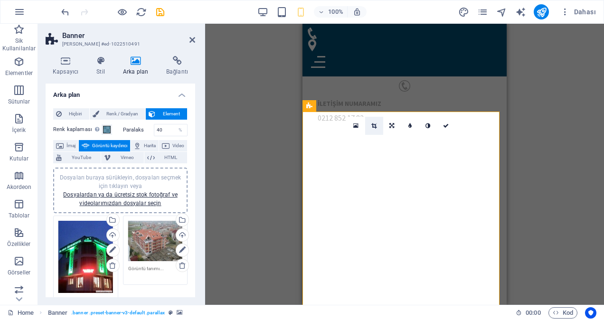
click at [375, 124] on icon at bounding box center [374, 126] width 5 height 6
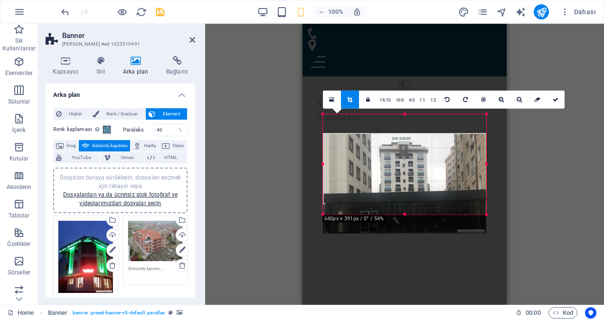
drag, startPoint x: 409, startPoint y: 139, endPoint x: 408, endPoint y: 160, distance: 20.5
click at [408, 160] on div at bounding box center [404, 184] width 163 height 100
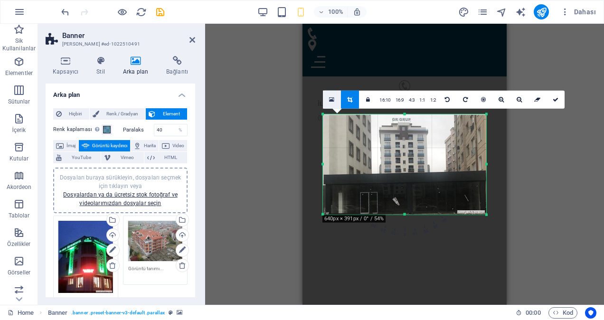
click at [333, 99] on icon at bounding box center [331, 99] width 5 height 7
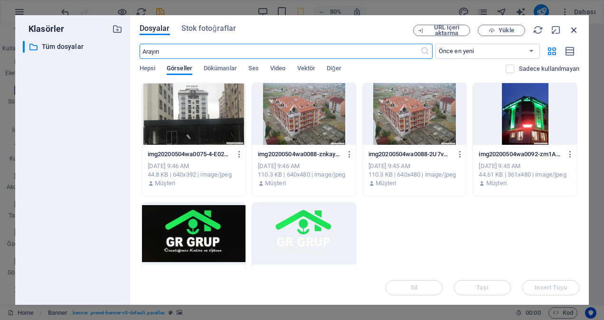
click at [573, 30] on icon "button" at bounding box center [574, 30] width 10 height 10
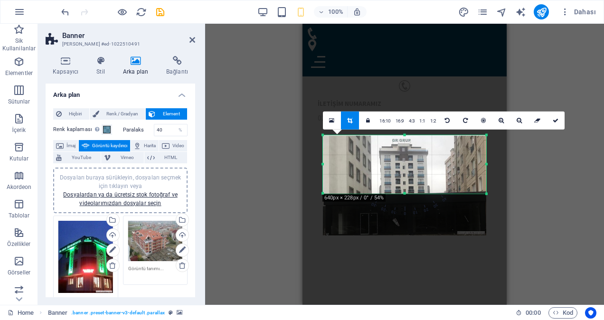
drag, startPoint x: 405, startPoint y: 214, endPoint x: 411, endPoint y: 172, distance: 42.3
click at [411, 172] on div "180 170 160 150 140 130 120 110 100 90 80 70 60 50 40 30 20 10 0 -10 -20 -30 -4…" at bounding box center [404, 164] width 163 height 58
click at [555, 119] on icon at bounding box center [556, 121] width 6 height 6
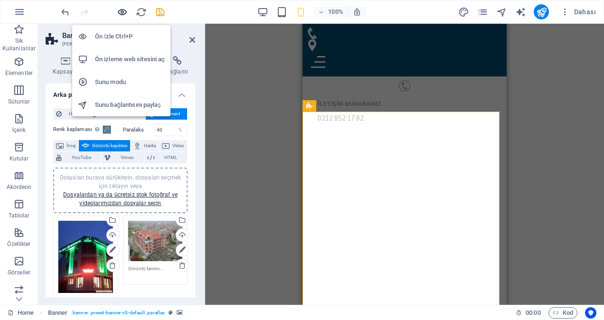
click at [127, 11] on icon "button" at bounding box center [122, 12] width 11 height 11
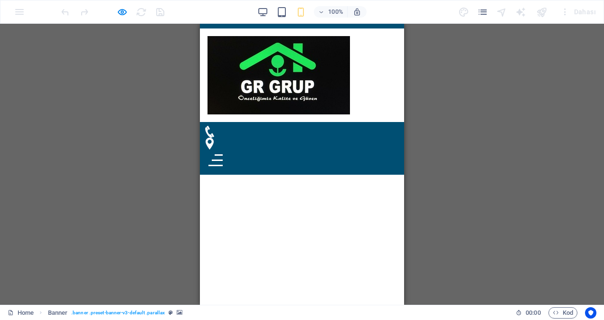
scroll to position [0, 0]
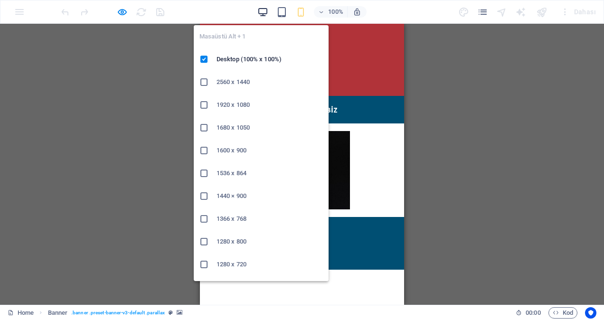
click at [258, 12] on icon "button" at bounding box center [263, 12] width 11 height 11
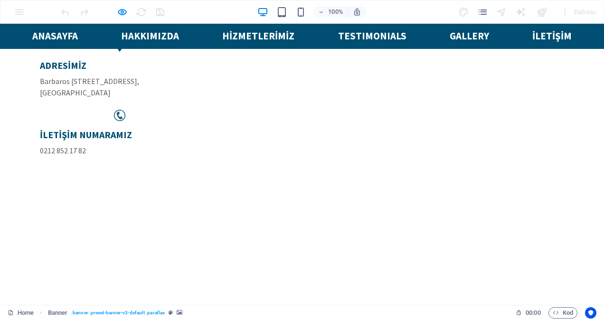
scroll to position [285, 0]
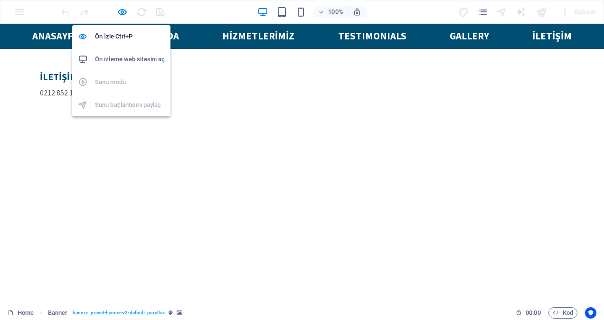
drag, startPoint x: 121, startPoint y: 13, endPoint x: 130, endPoint y: 17, distance: 9.8
click at [121, 13] on icon "button" at bounding box center [122, 12] width 11 height 11
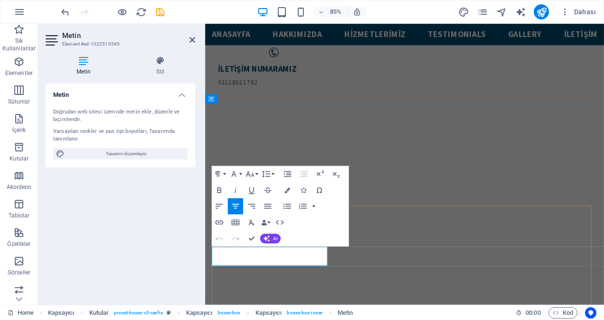
drag, startPoint x: 338, startPoint y: 304, endPoint x: 214, endPoint y: 294, distance: 124.4
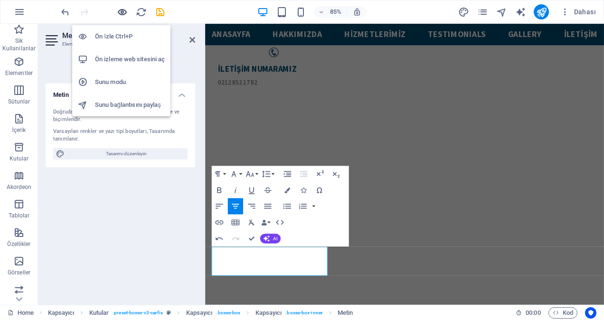
click at [123, 7] on icon "button" at bounding box center [122, 12] width 11 height 11
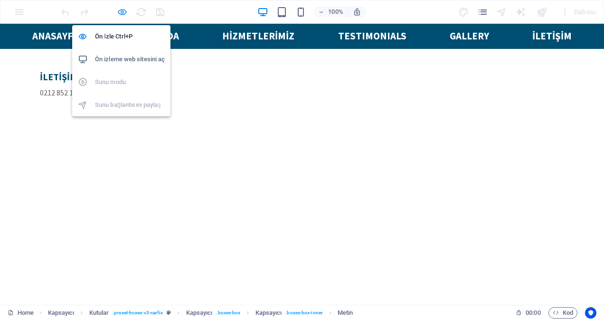
click at [122, 12] on icon "button" at bounding box center [122, 12] width 11 height 11
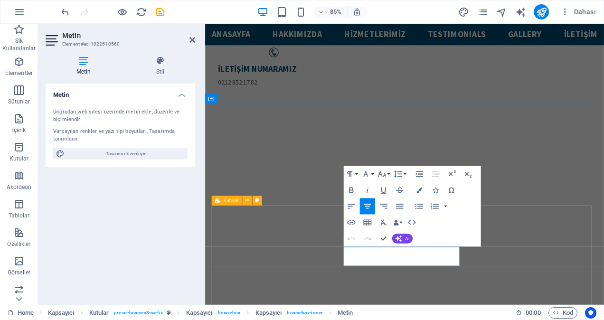
drag, startPoint x: 495, startPoint y: 306, endPoint x: 363, endPoint y: 290, distance: 132.5
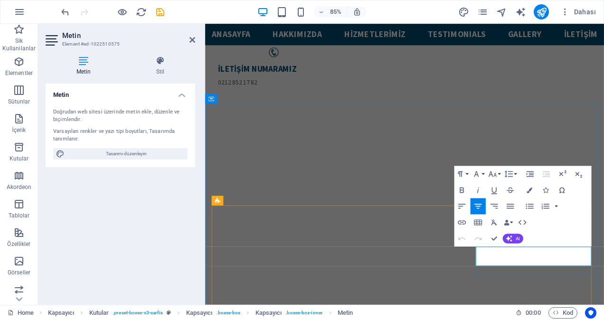
drag, startPoint x: 647, startPoint y: 305, endPoint x: 524, endPoint y: 291, distance: 123.8
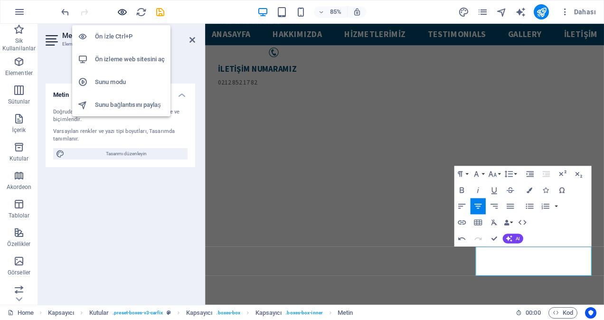
click at [124, 10] on icon "button" at bounding box center [122, 12] width 11 height 11
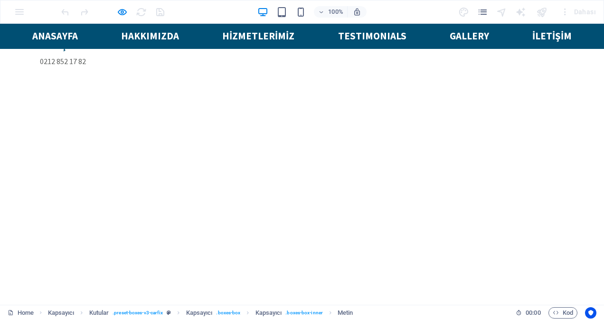
scroll to position [333, 0]
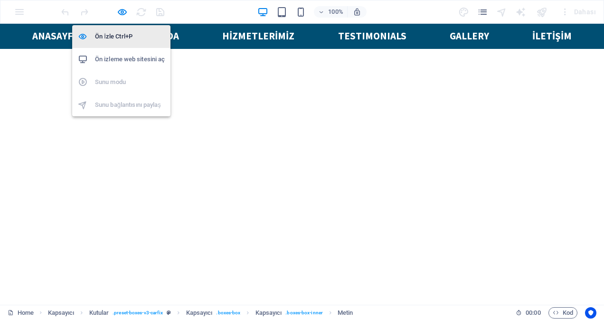
click at [122, 12] on icon "button" at bounding box center [122, 12] width 11 height 11
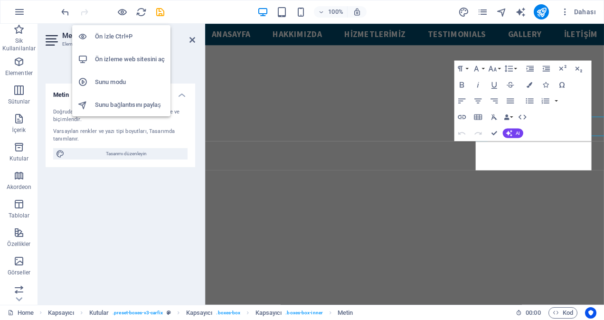
scroll to position [409, 0]
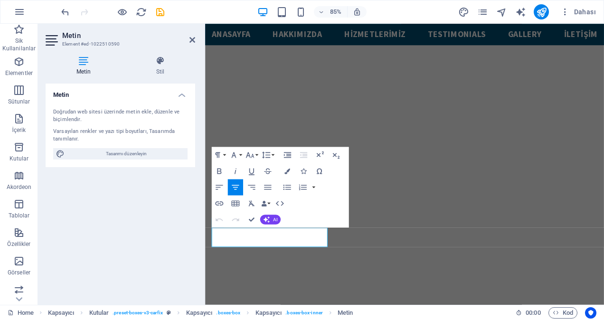
drag, startPoint x: 342, startPoint y: 283, endPoint x: 405, endPoint y: 258, distance: 68.0
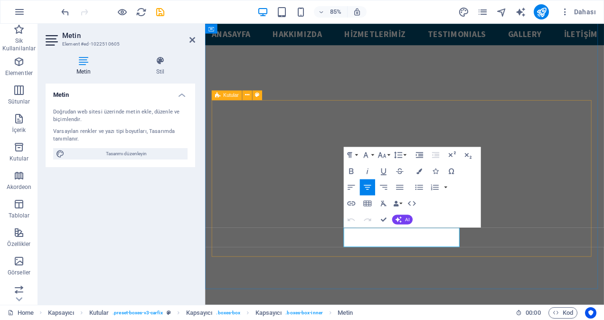
drag, startPoint x: 497, startPoint y: 280, endPoint x: 360, endPoint y: 269, distance: 137.3
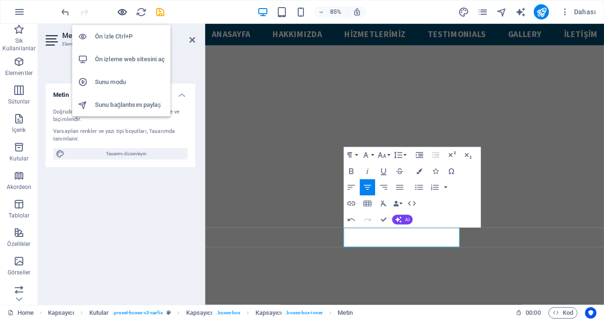
click at [121, 11] on icon "button" at bounding box center [122, 12] width 11 height 11
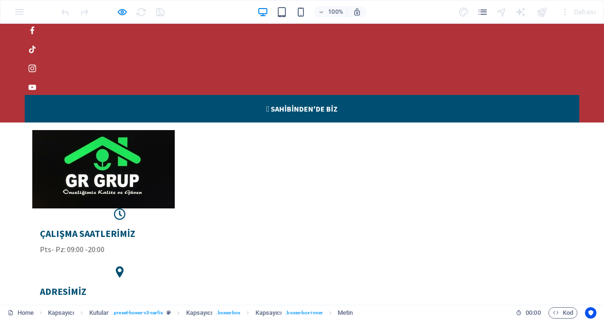
scroll to position [0, 0]
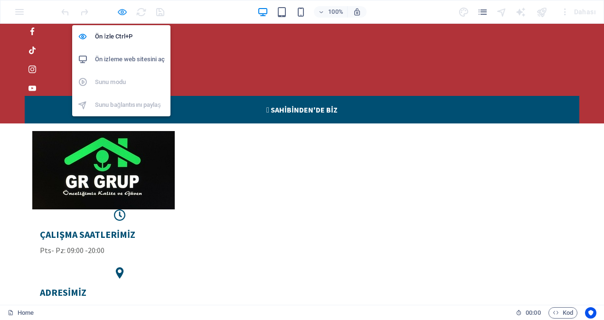
click at [122, 11] on icon "button" at bounding box center [122, 12] width 11 height 11
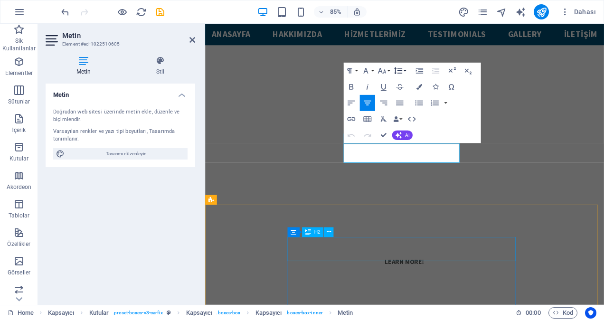
scroll to position [556, 0]
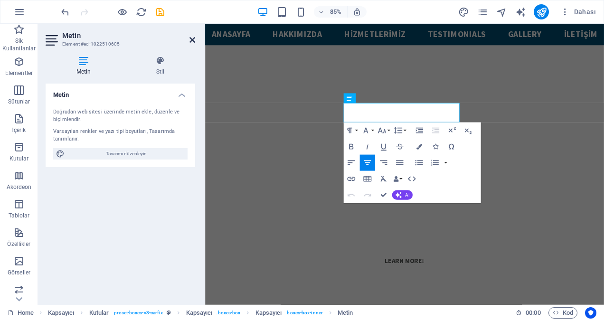
drag, startPoint x: 156, startPoint y: 18, endPoint x: 192, endPoint y: 40, distance: 42.7
click at [192, 40] on icon at bounding box center [193, 40] width 6 height 8
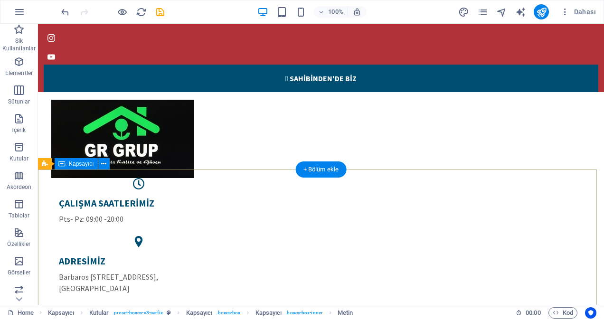
scroll to position [48, 0]
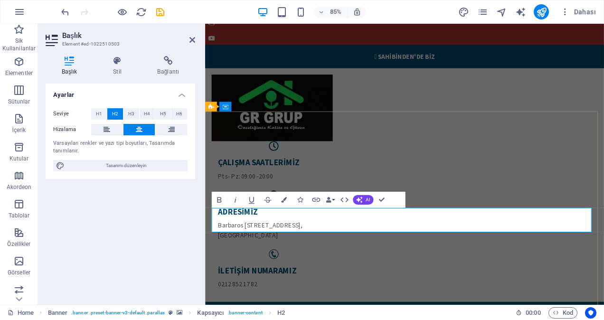
scroll to position [52, 0]
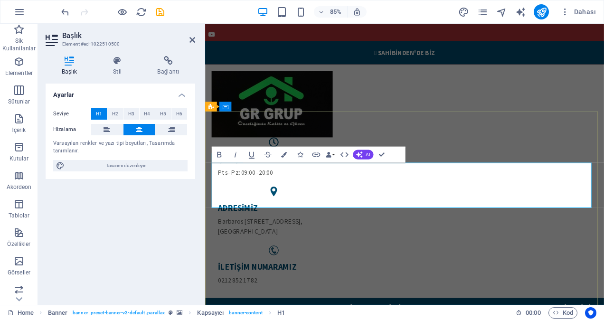
scroll to position [30, 0]
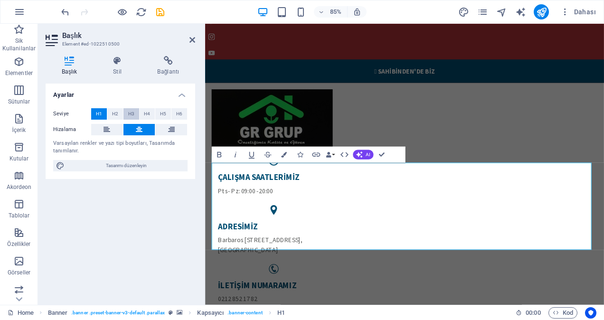
click at [137, 112] on button "H3" at bounding box center [132, 113] width 16 height 11
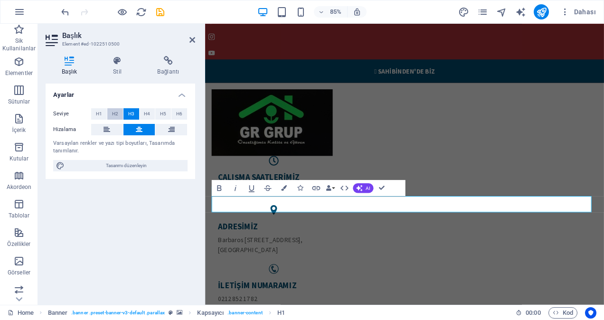
click at [115, 110] on span "H2" at bounding box center [115, 113] width 6 height 11
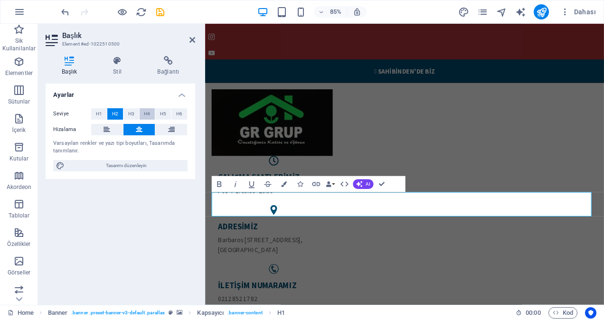
click at [146, 110] on span "H4" at bounding box center [147, 113] width 6 height 11
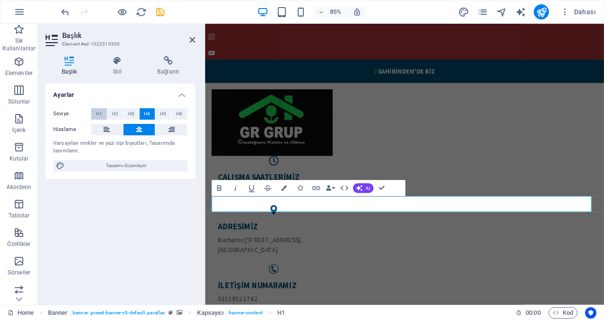
click at [99, 110] on span "H1" at bounding box center [99, 113] width 6 height 11
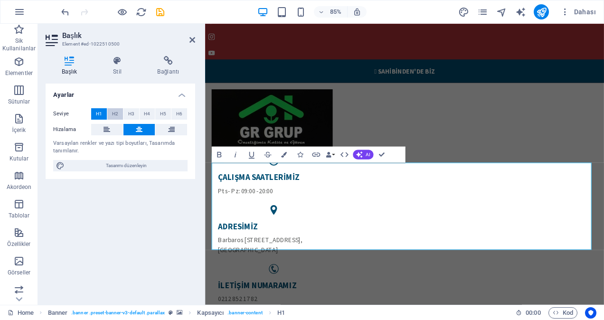
click at [112, 110] on button "H2" at bounding box center [115, 113] width 16 height 11
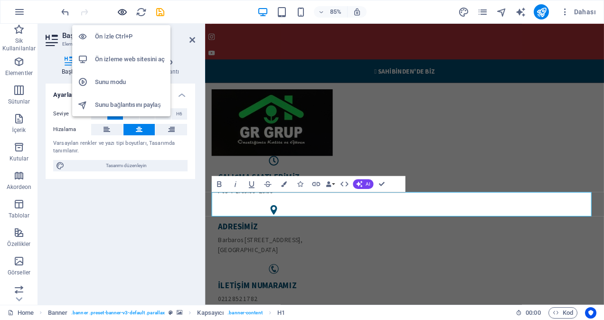
click at [125, 10] on icon "button" at bounding box center [122, 12] width 11 height 11
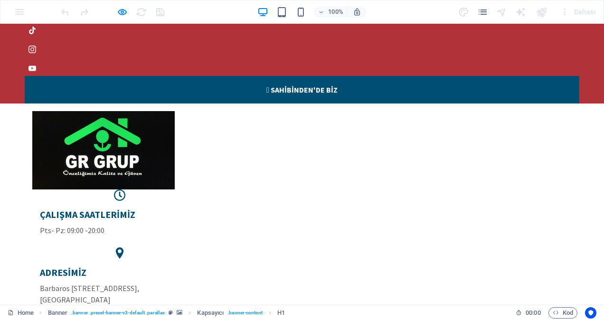
scroll to position [0, 0]
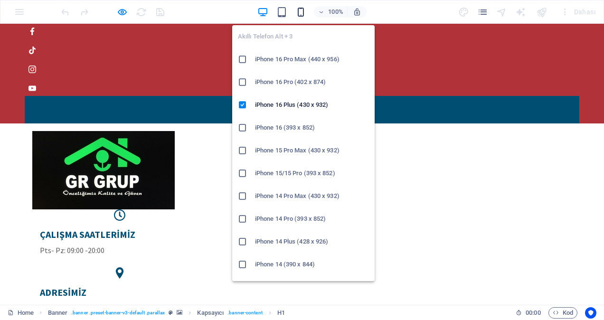
click at [300, 10] on icon "button" at bounding box center [301, 12] width 11 height 11
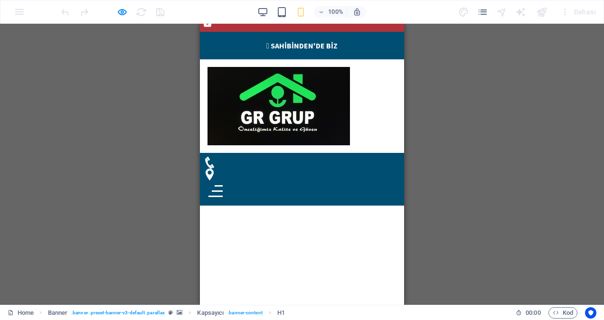
scroll to position [48, 0]
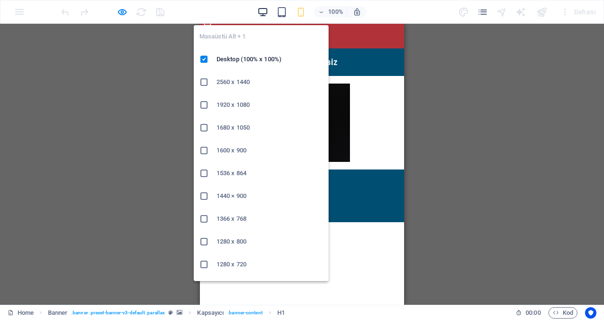
click at [261, 11] on icon "button" at bounding box center [263, 12] width 11 height 11
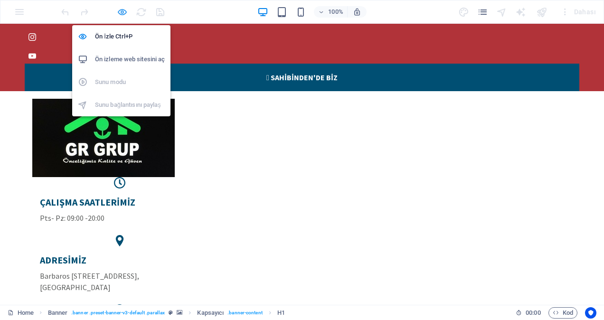
click at [122, 9] on icon "button" at bounding box center [122, 12] width 11 height 11
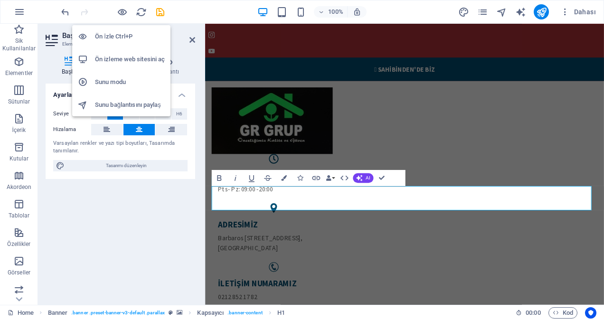
scroll to position [37, 0]
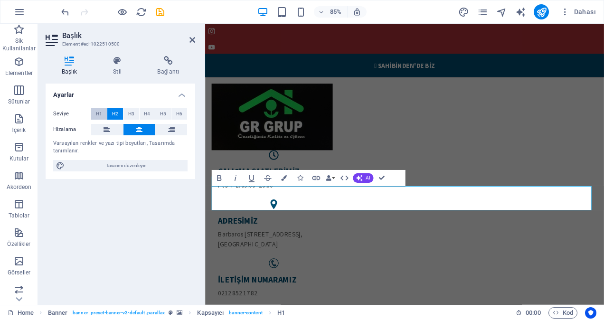
click at [97, 111] on span "H1" at bounding box center [99, 113] width 6 height 11
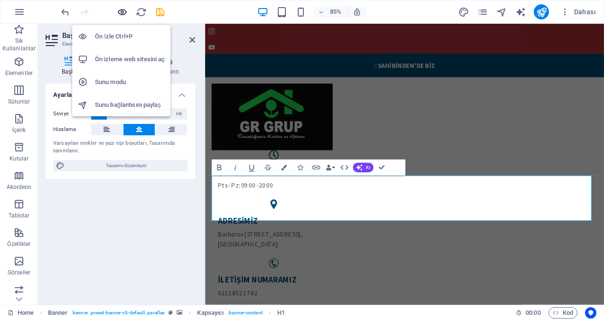
click at [126, 8] on icon "button" at bounding box center [122, 12] width 11 height 11
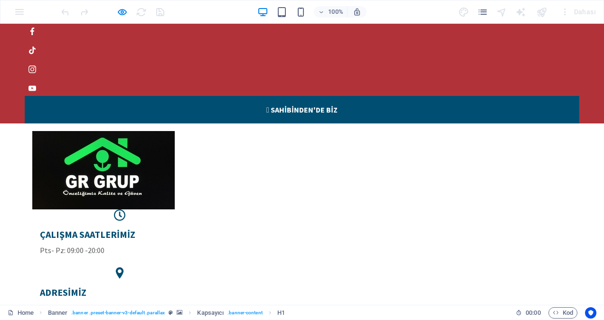
scroll to position [95, 0]
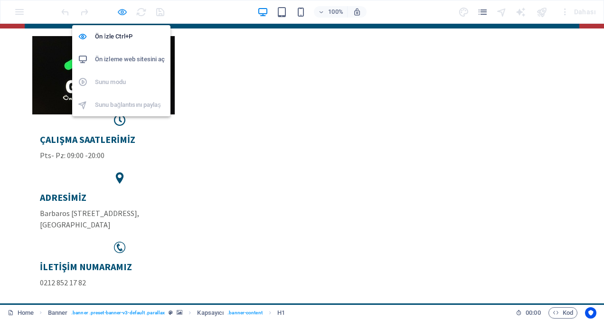
click at [121, 11] on icon "button" at bounding box center [122, 12] width 11 height 11
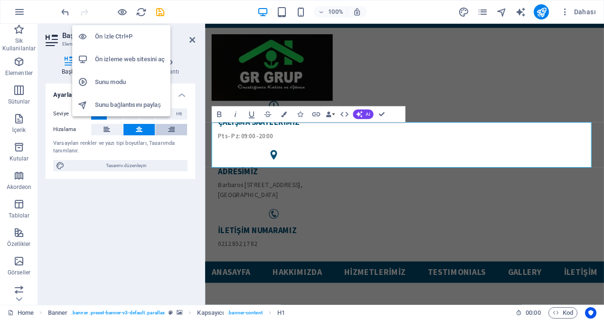
scroll to position [100, 0]
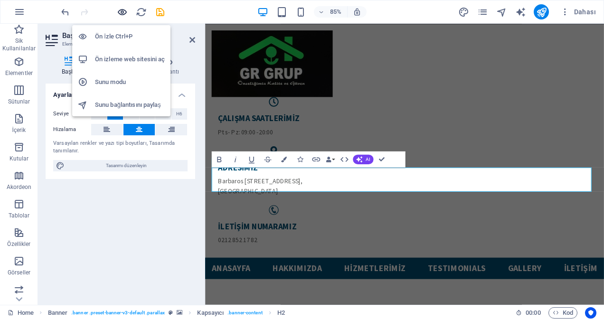
click at [123, 10] on icon "button" at bounding box center [122, 12] width 11 height 11
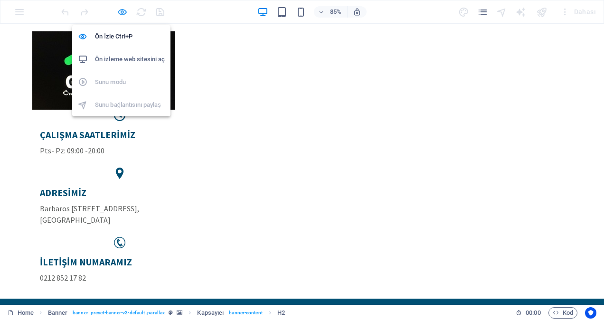
scroll to position [95, 0]
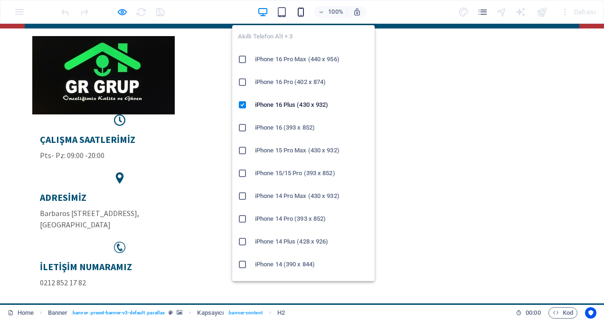
click at [305, 10] on icon "button" at bounding box center [301, 12] width 11 height 11
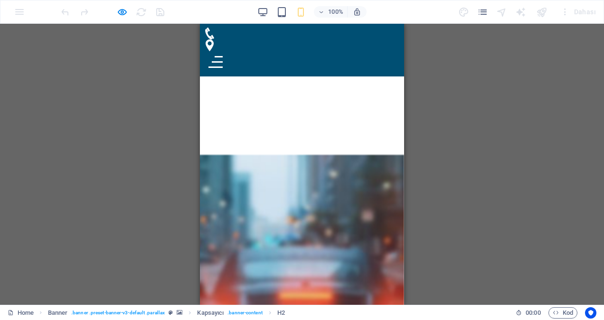
scroll to position [1285, 0]
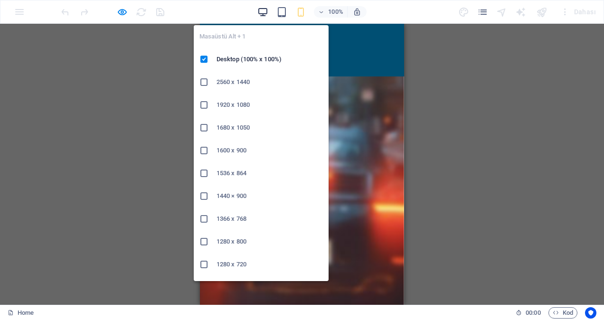
click at [260, 11] on icon "button" at bounding box center [263, 12] width 11 height 11
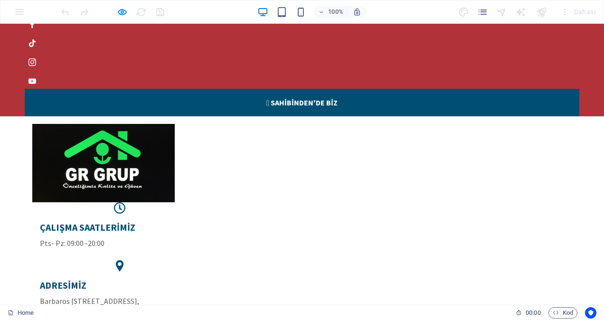
scroll to position [0, 0]
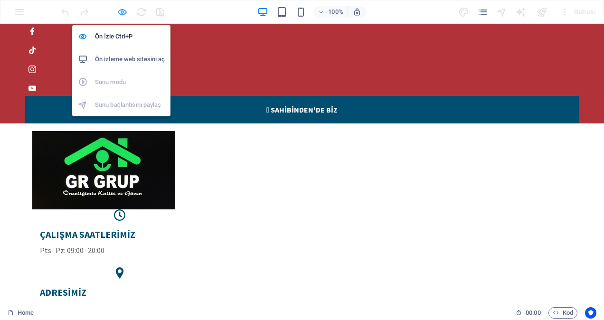
drag, startPoint x: 124, startPoint y: 12, endPoint x: 60, endPoint y: 107, distance: 114.1
click at [124, 12] on icon "button" at bounding box center [122, 12] width 11 height 11
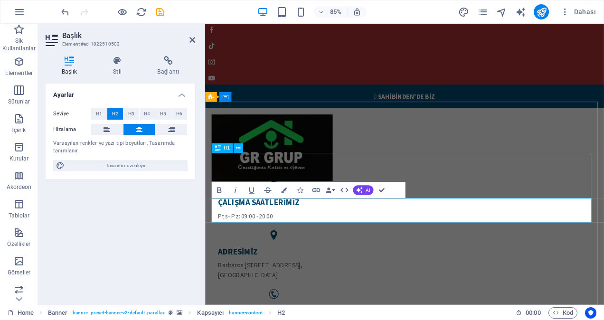
scroll to position [95, 0]
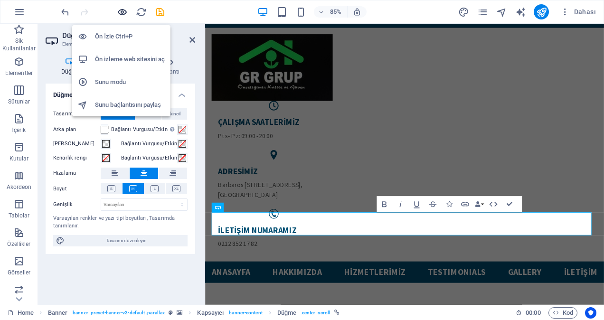
click at [121, 10] on icon "button" at bounding box center [122, 12] width 11 height 11
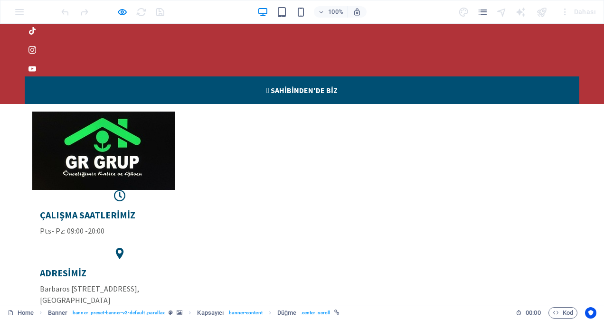
scroll to position [0, 0]
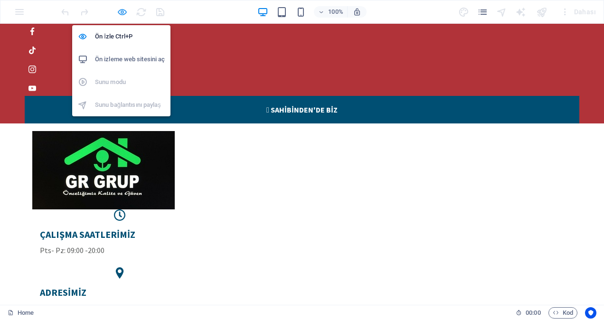
click at [125, 11] on icon "button" at bounding box center [122, 12] width 11 height 11
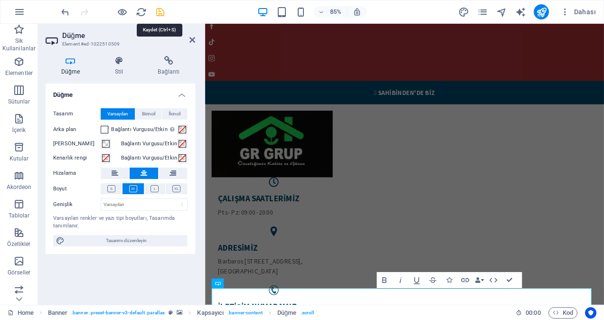
click at [161, 11] on icon "save" at bounding box center [160, 12] width 11 height 11
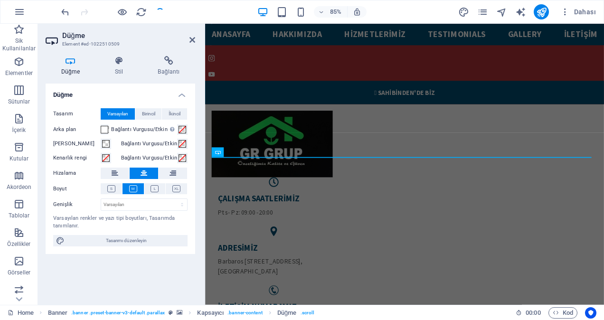
checkbox input "false"
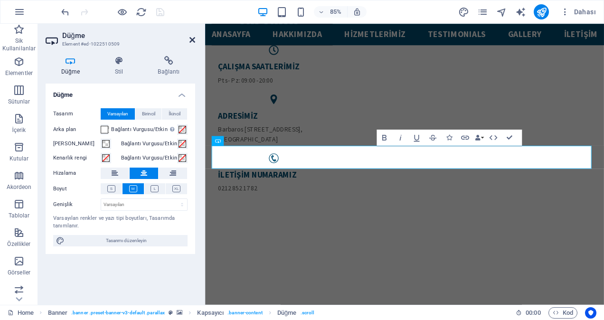
drag, startPoint x: 151, startPoint y: 16, endPoint x: 190, endPoint y: 41, distance: 46.1
click at [190, 41] on icon at bounding box center [193, 40] width 6 height 8
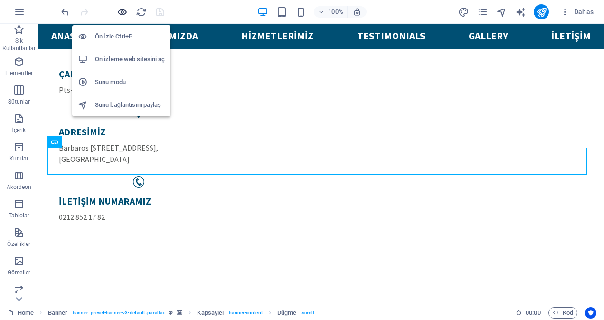
click at [122, 12] on icon "button" at bounding box center [122, 12] width 11 height 11
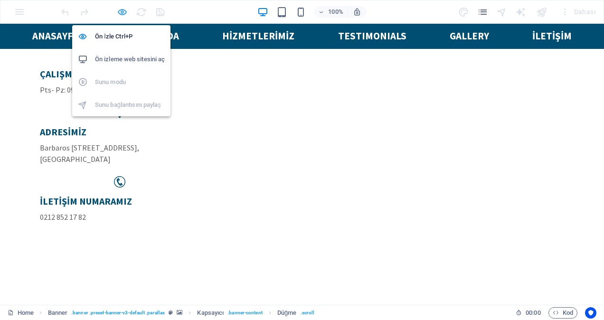
click at [122, 12] on icon "button" at bounding box center [122, 12] width 11 height 11
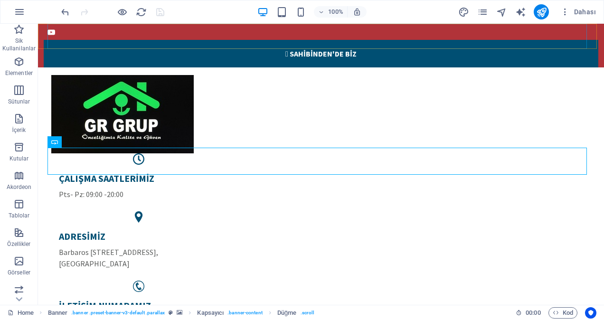
scroll to position [0, 0]
